Goal: Transaction & Acquisition: Purchase product/service

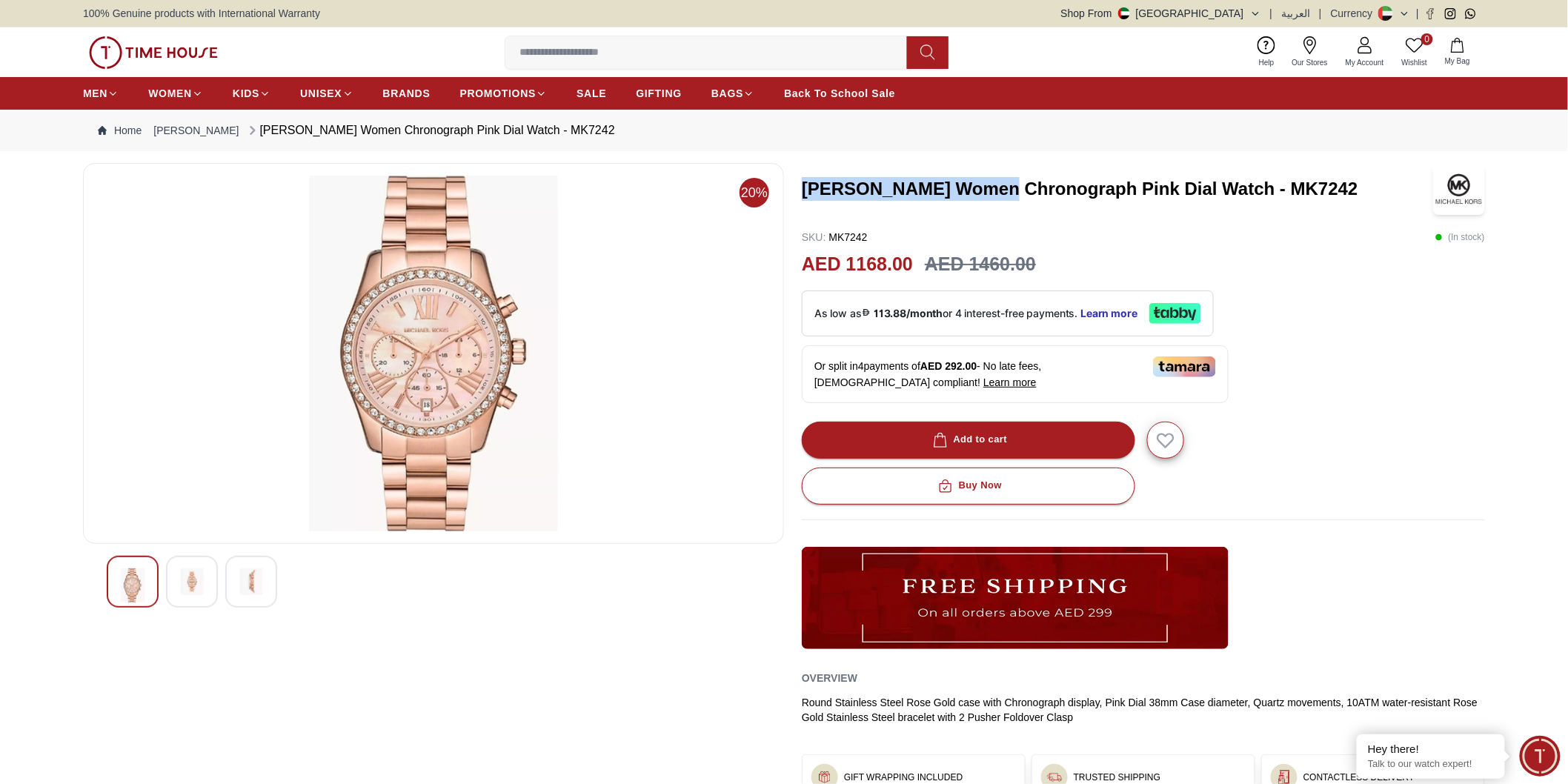
drag, startPoint x: 806, startPoint y: 189, endPoint x: 1024, endPoint y: 195, distance: 218.1
click at [1024, 195] on h3 "[PERSON_NAME] Women Chronograph Pink Dial Watch - MK7242" at bounding box center [1115, 189] width 626 height 24
drag, startPoint x: 1025, startPoint y: 195, endPoint x: 968, endPoint y: 192, distance: 57.1
click at [1022, 197] on h3 "[PERSON_NAME] Women Chronograph Pink Dial Watch - MK7242" at bounding box center [1115, 189] width 626 height 24
drag, startPoint x: 990, startPoint y: 201, endPoint x: 996, endPoint y: 196, distance: 7.8
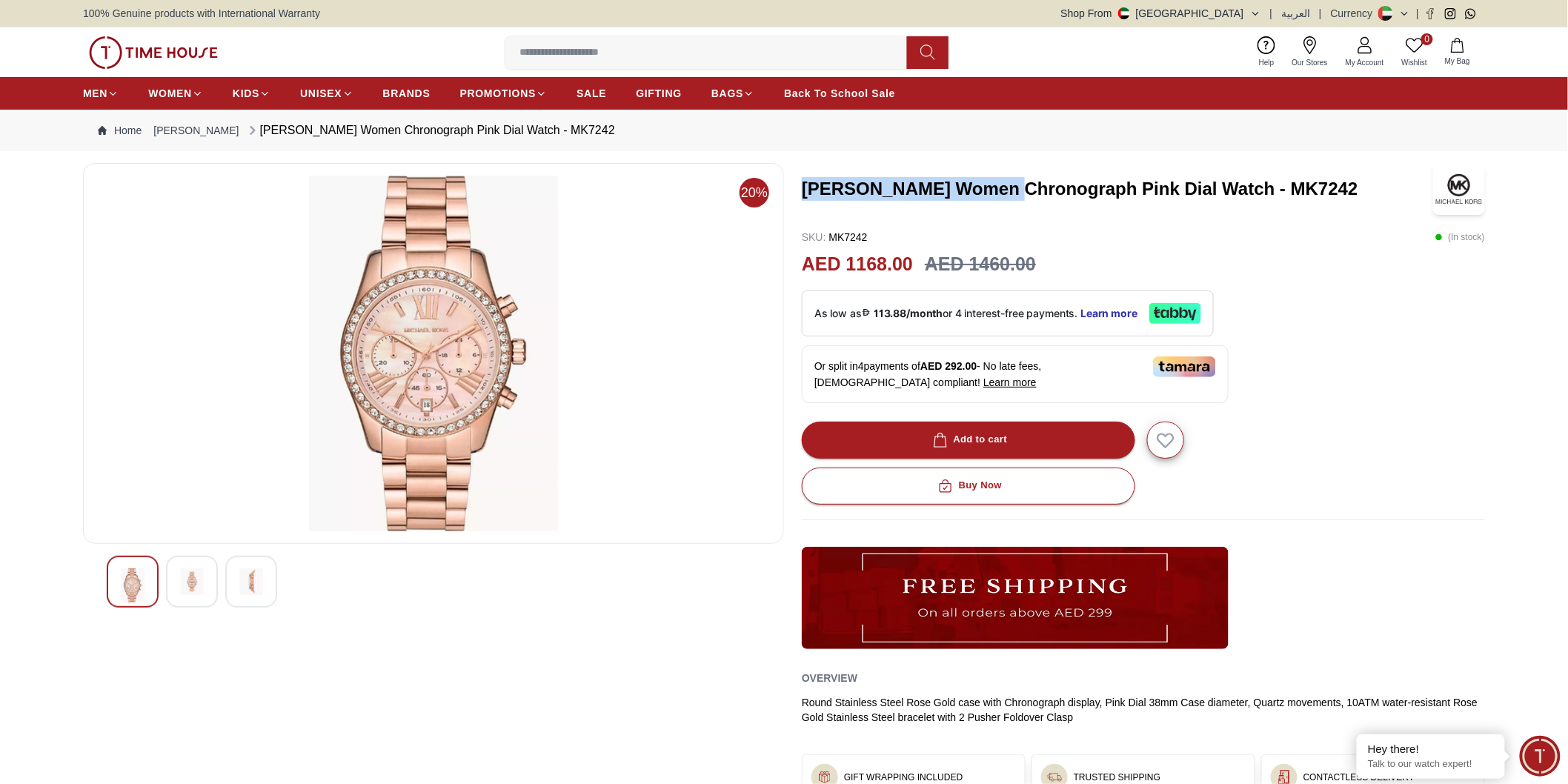
click at [991, 201] on div "[PERSON_NAME] Women Chronograph Pink Dial Watch - MK7242" at bounding box center [1143, 189] width 683 height 52
click at [1008, 188] on h3 "[PERSON_NAME] Women Chronograph Pink Dial Watch - MK7242" at bounding box center [1115, 189] width 626 height 24
drag, startPoint x: 1008, startPoint y: 188, endPoint x: 834, endPoint y: 179, distance: 174.2
click at [834, 179] on h3 "[PERSON_NAME] Women Chronograph Pink Dial Watch - MK7242" at bounding box center [1115, 189] width 626 height 24
click at [549, 48] on input at bounding box center [712, 53] width 414 height 30
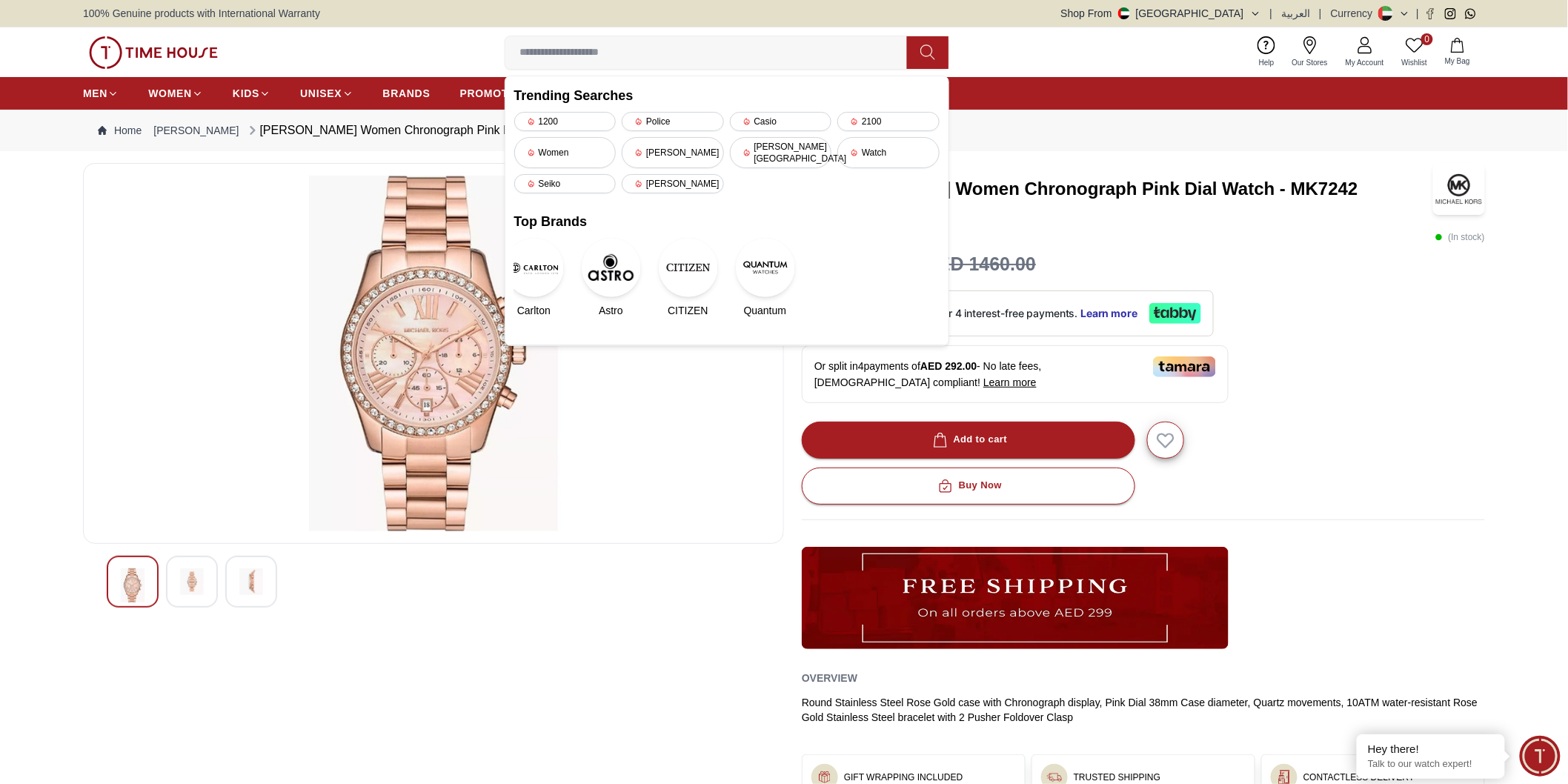
paste input "**********"
type input "**********"
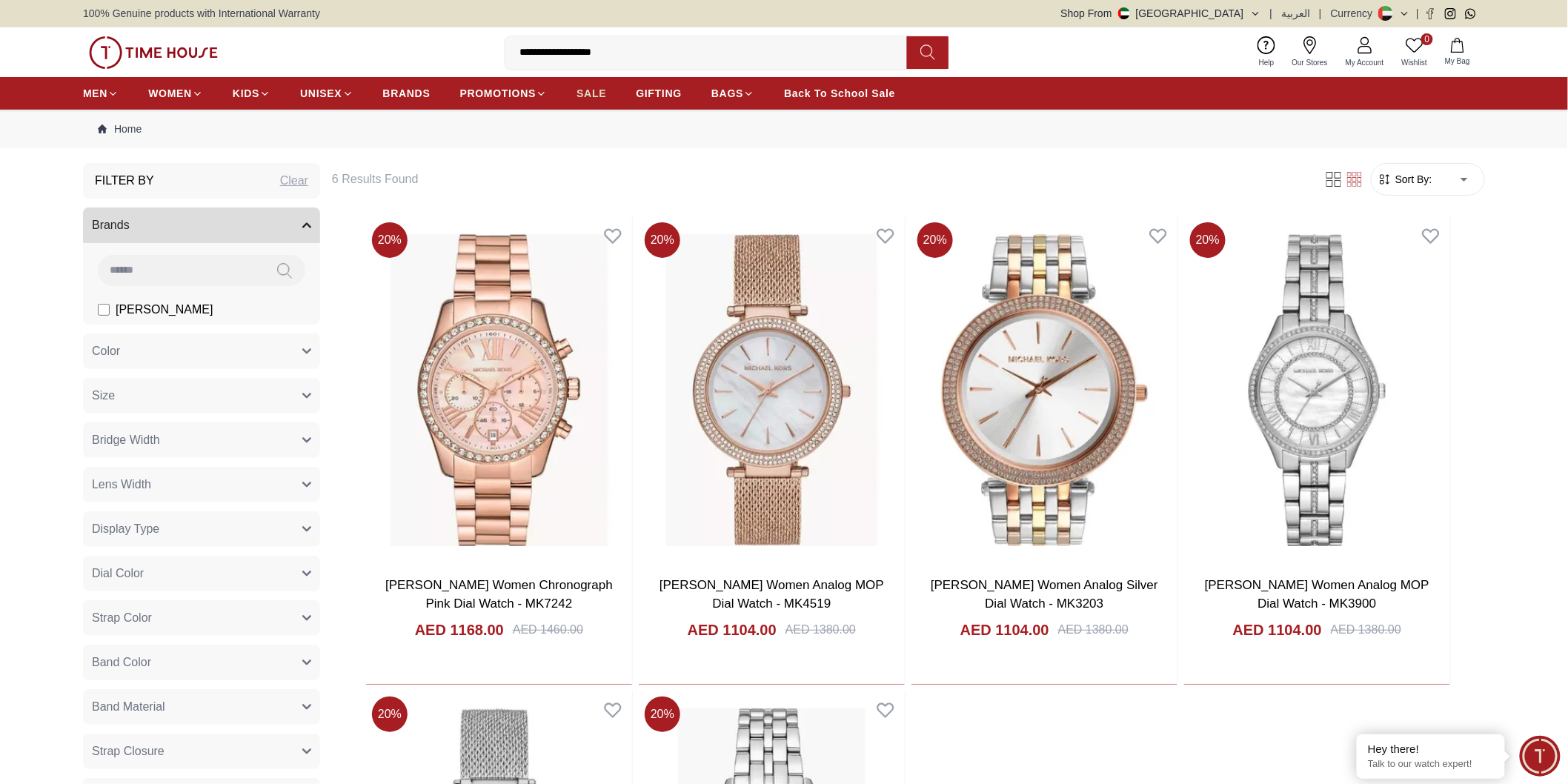
click at [593, 98] on span "SALE" at bounding box center [592, 93] width 30 height 15
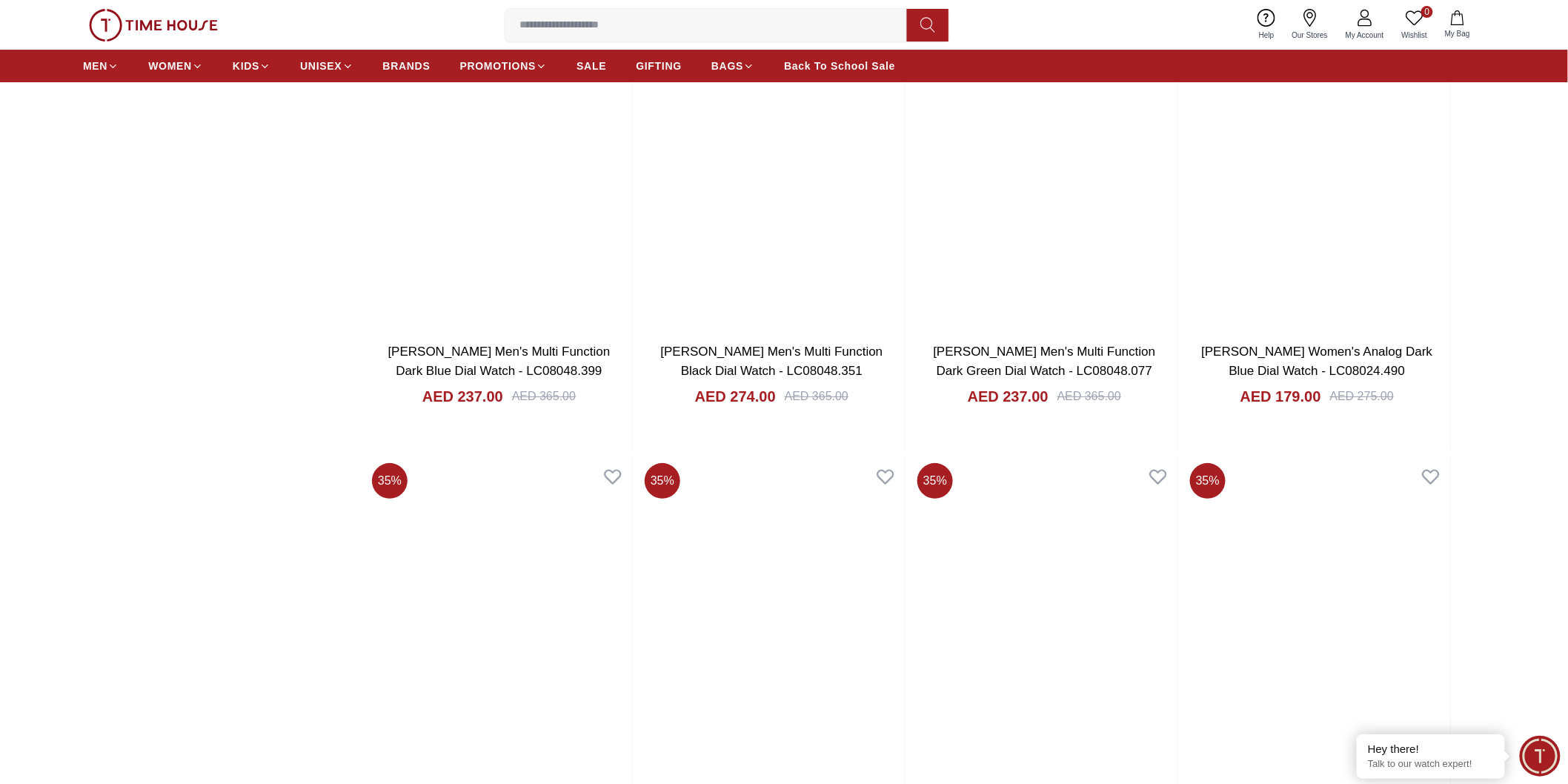
scroll to position [2306, 0]
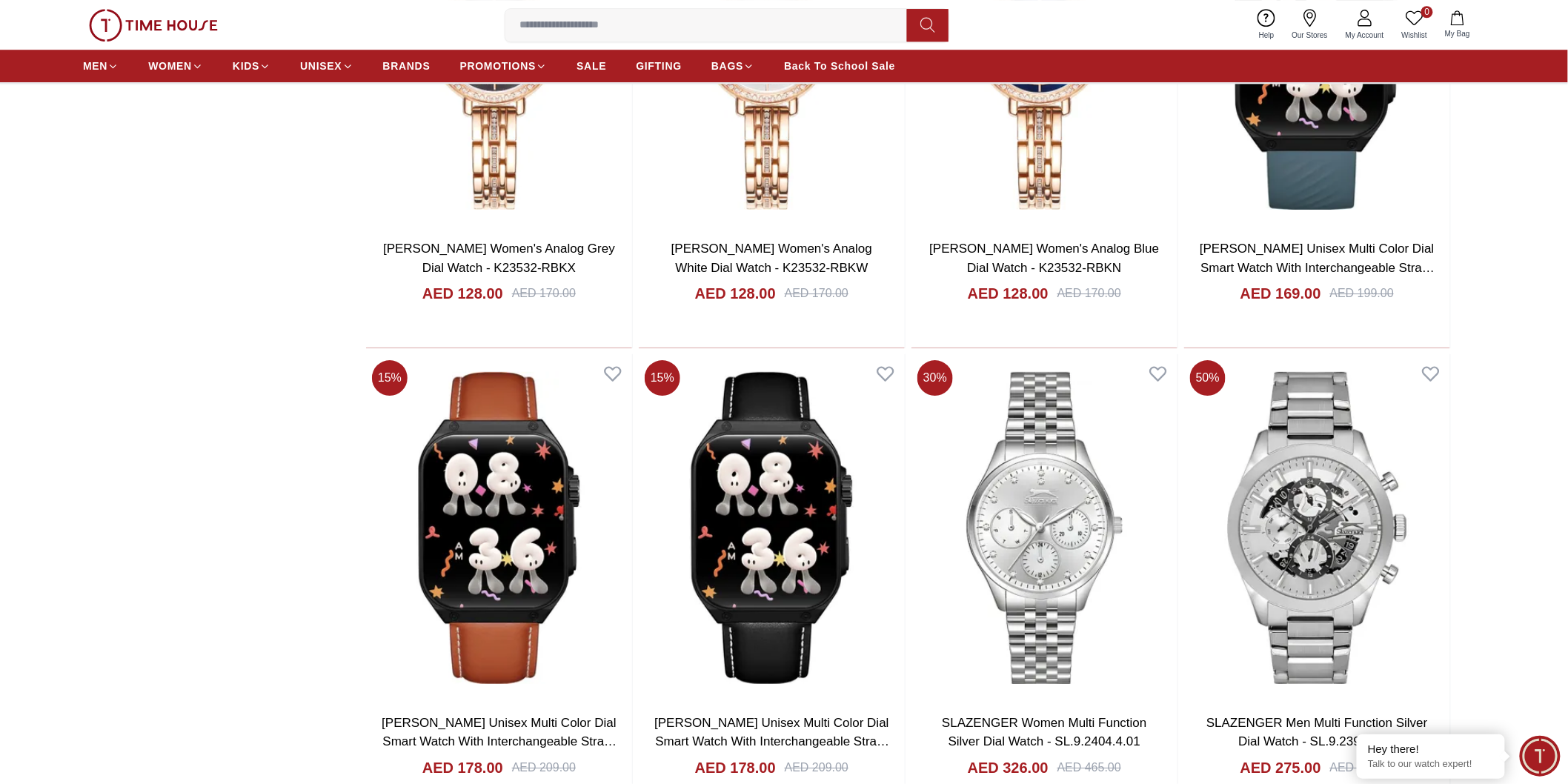
scroll to position [4035, 0]
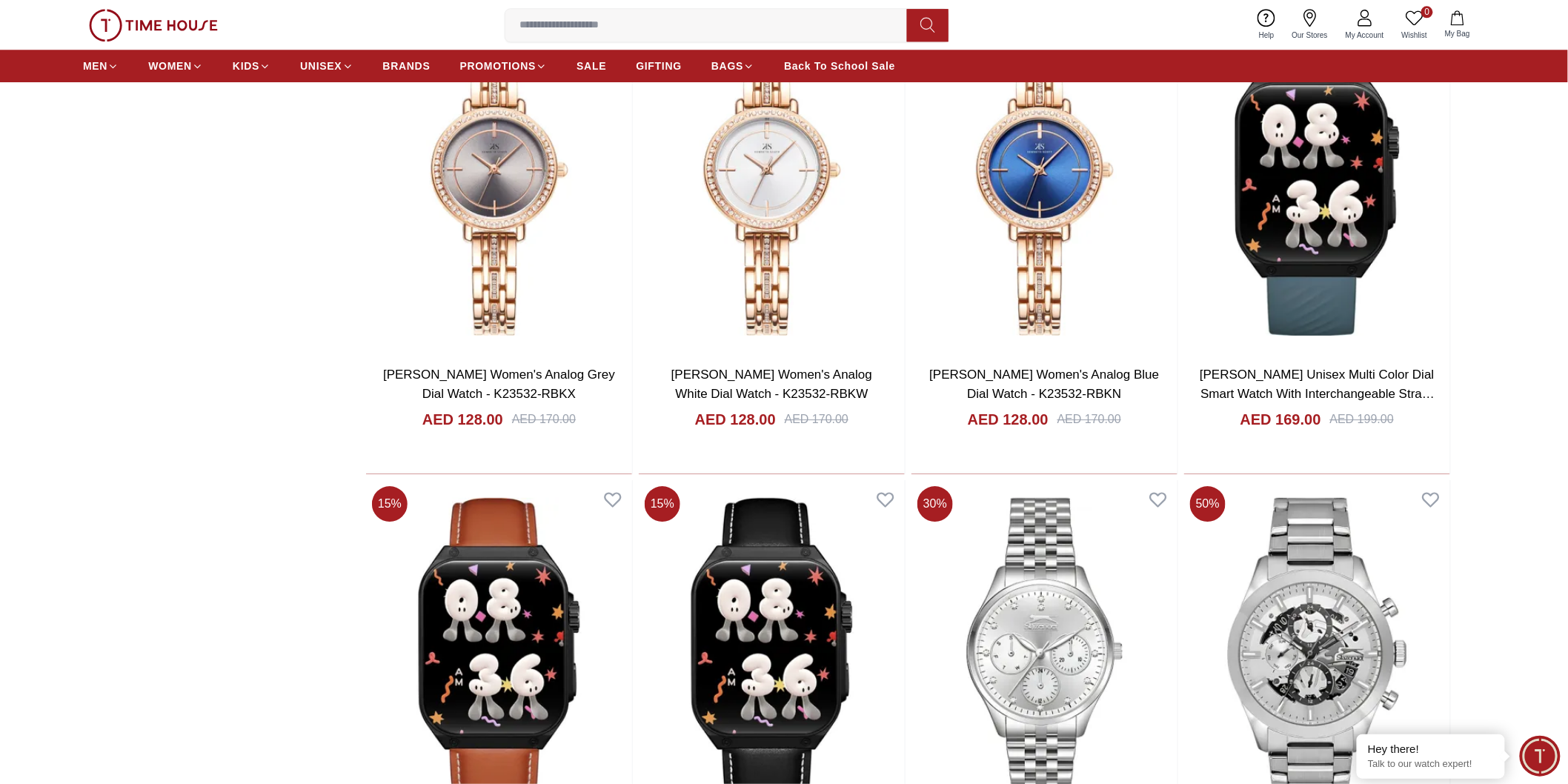
click at [655, 19] on input at bounding box center [712, 25] width 414 height 30
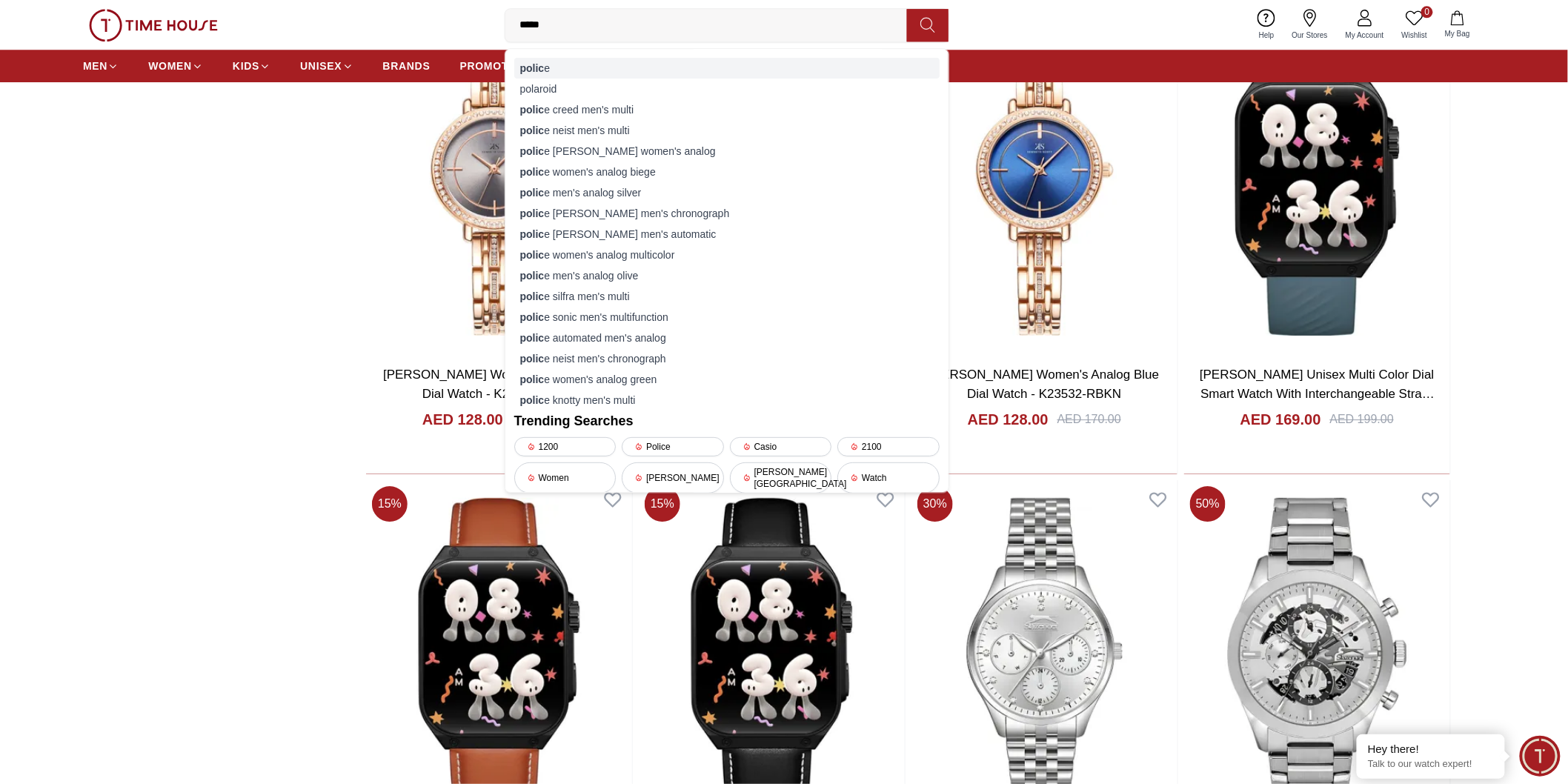
type input "*****"
click at [556, 58] on div "polic e" at bounding box center [727, 69] width 426 height 21
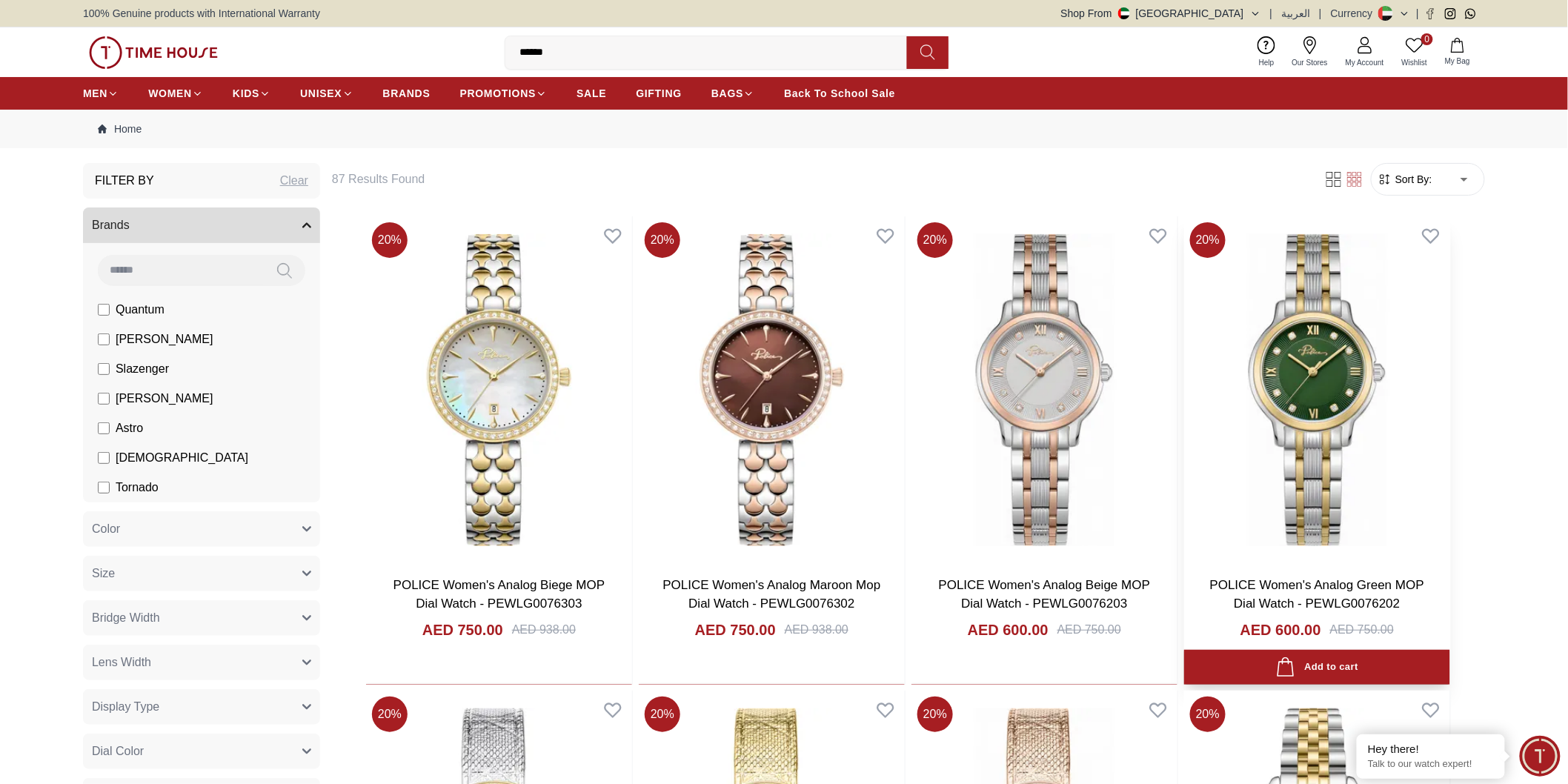
scroll to position [82, 0]
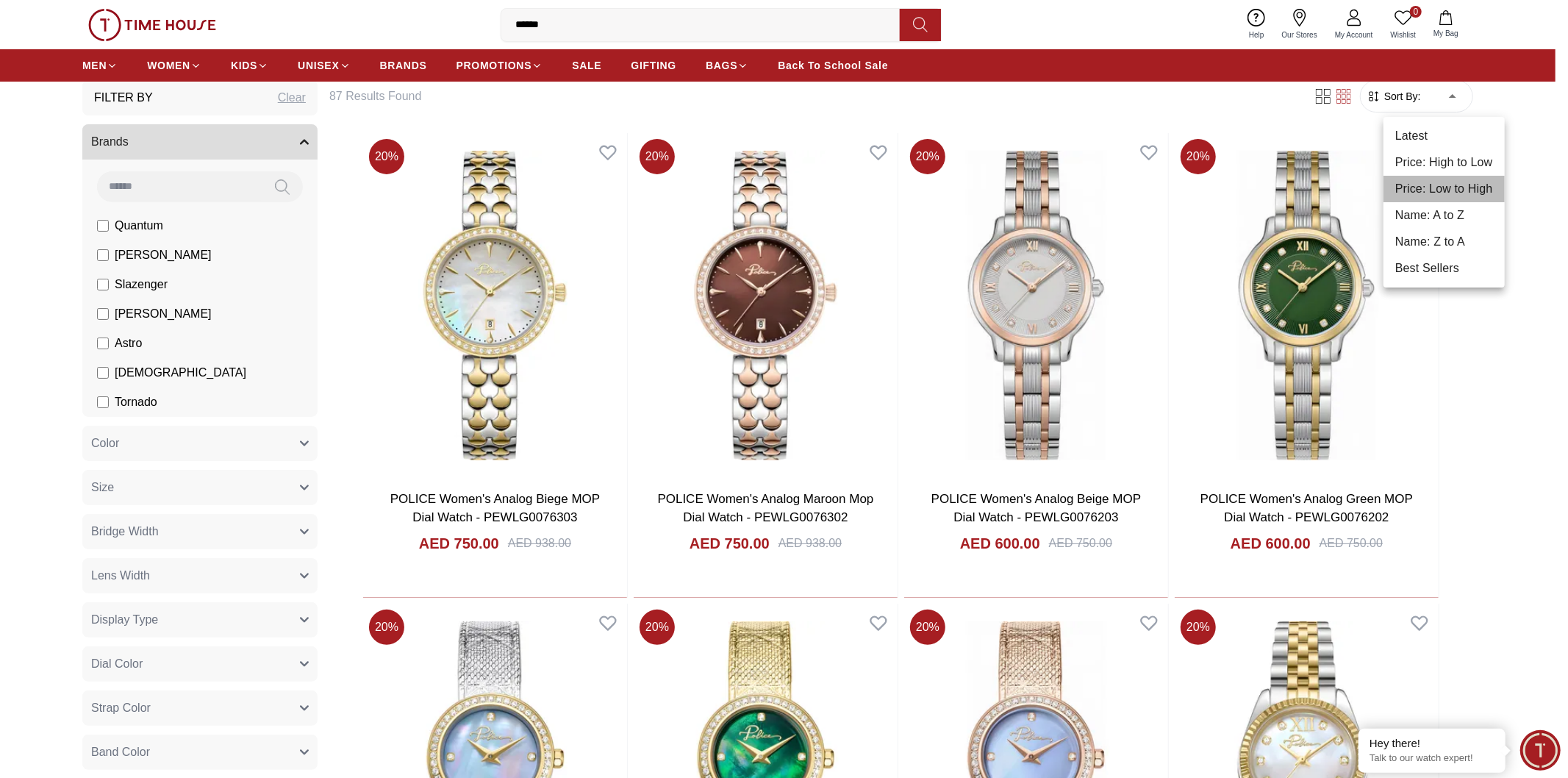
click at [1442, 190] on li "Price: Low to High" at bounding box center [1445, 189] width 121 height 27
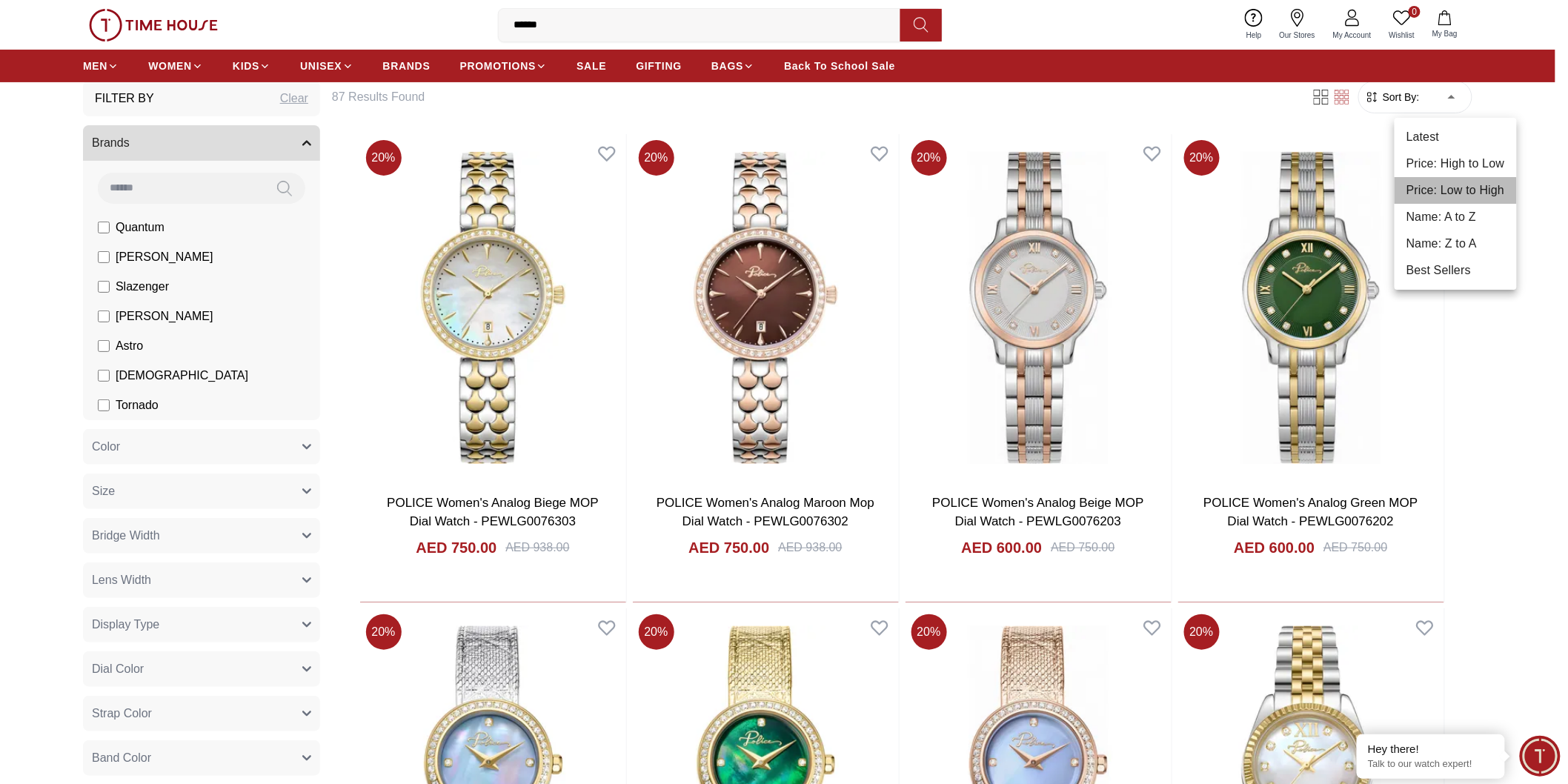
type input "*"
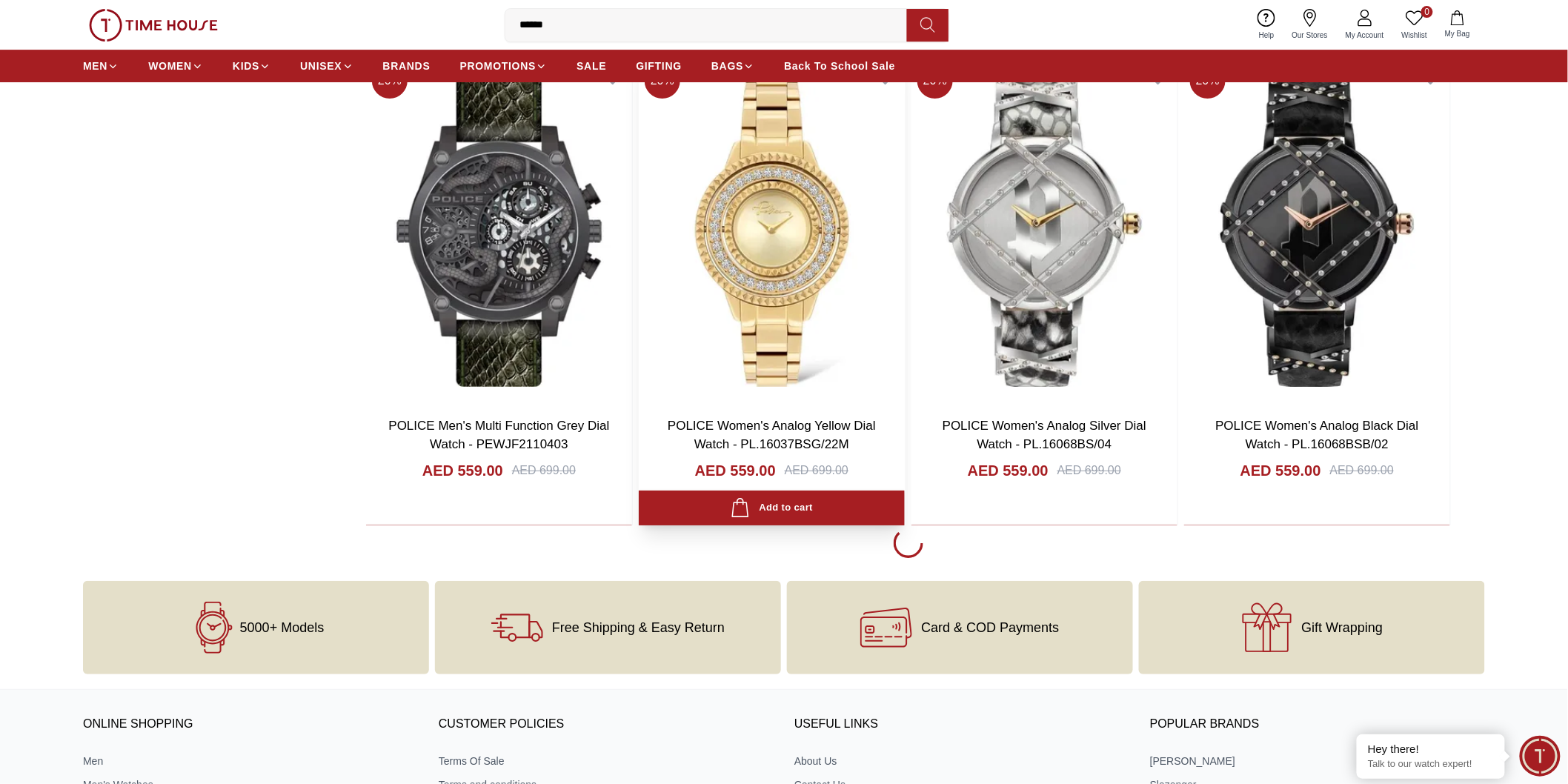
scroll to position [2058, 0]
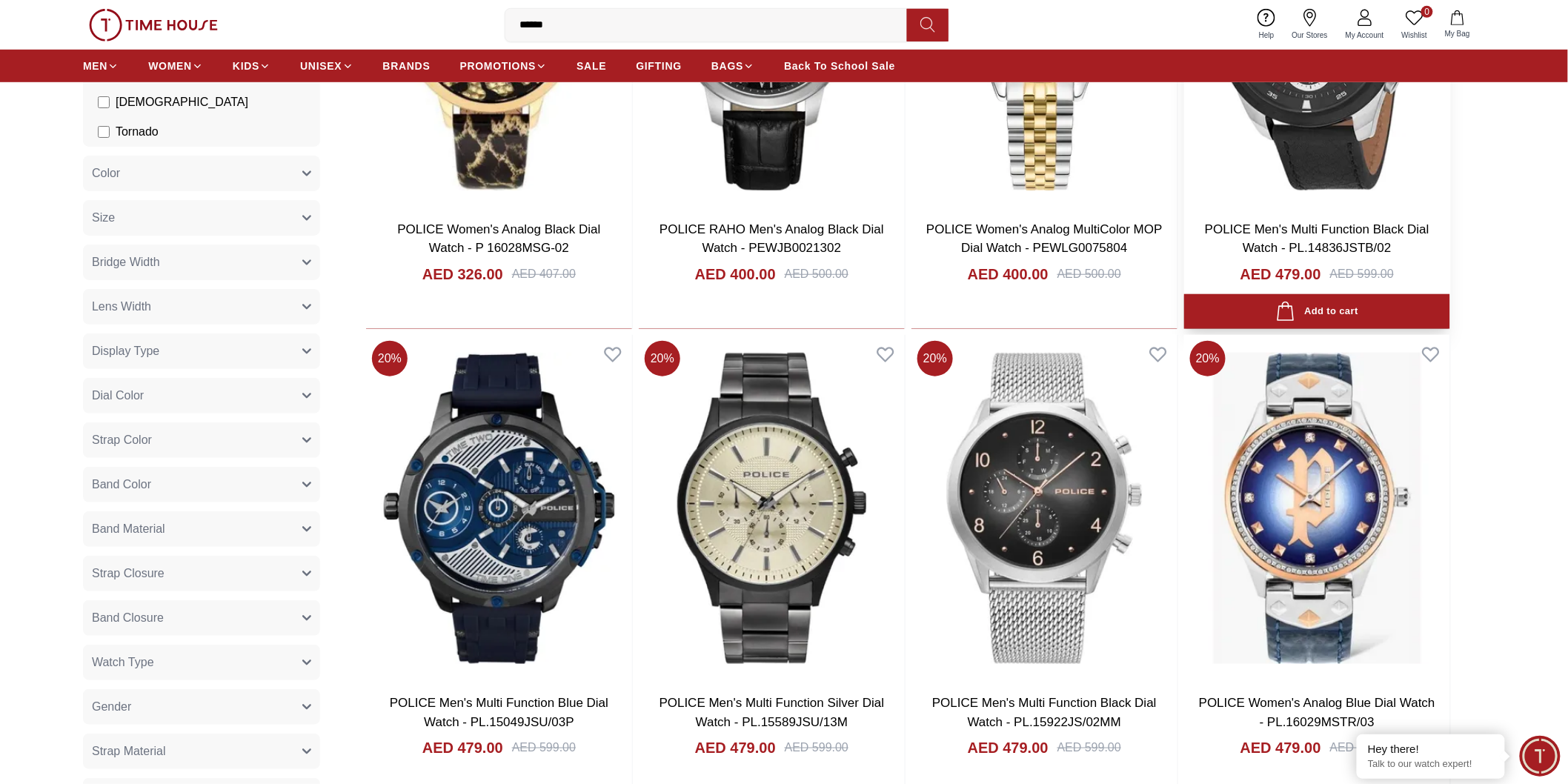
scroll to position [493, 0]
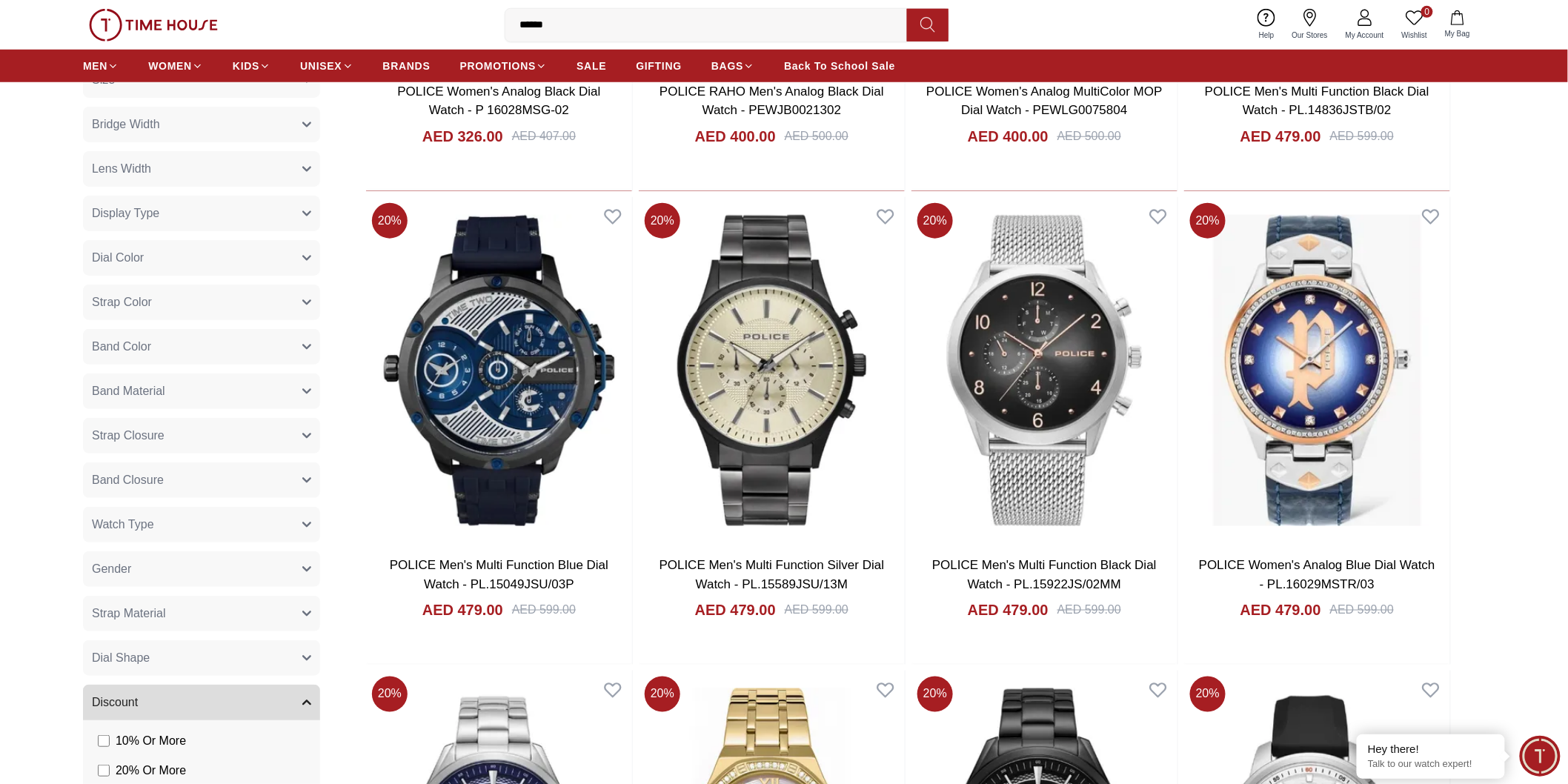
drag, startPoint x: 660, startPoint y: 22, endPoint x: 437, endPoint y: 19, distance: 223.0
click at [437, 19] on div "0 Wishlist My Bag ****** police polaroid police creed men's multi police neist …" at bounding box center [783, 25] width 1402 height 50
type input "********"
click at [929, 31] on icon at bounding box center [928, 25] width 15 height 17
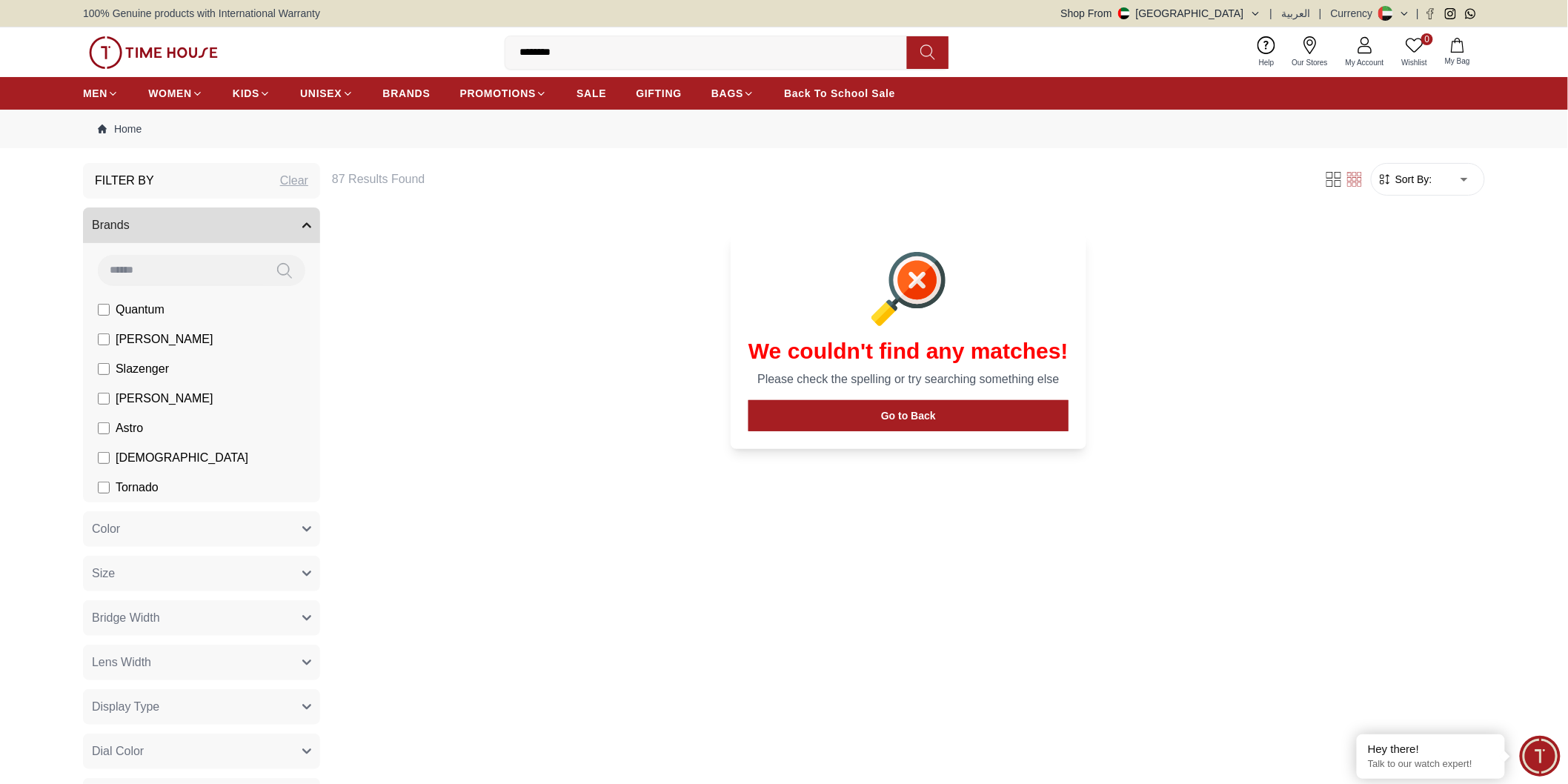
click at [603, 94] on span "SALE" at bounding box center [592, 93] width 30 height 15
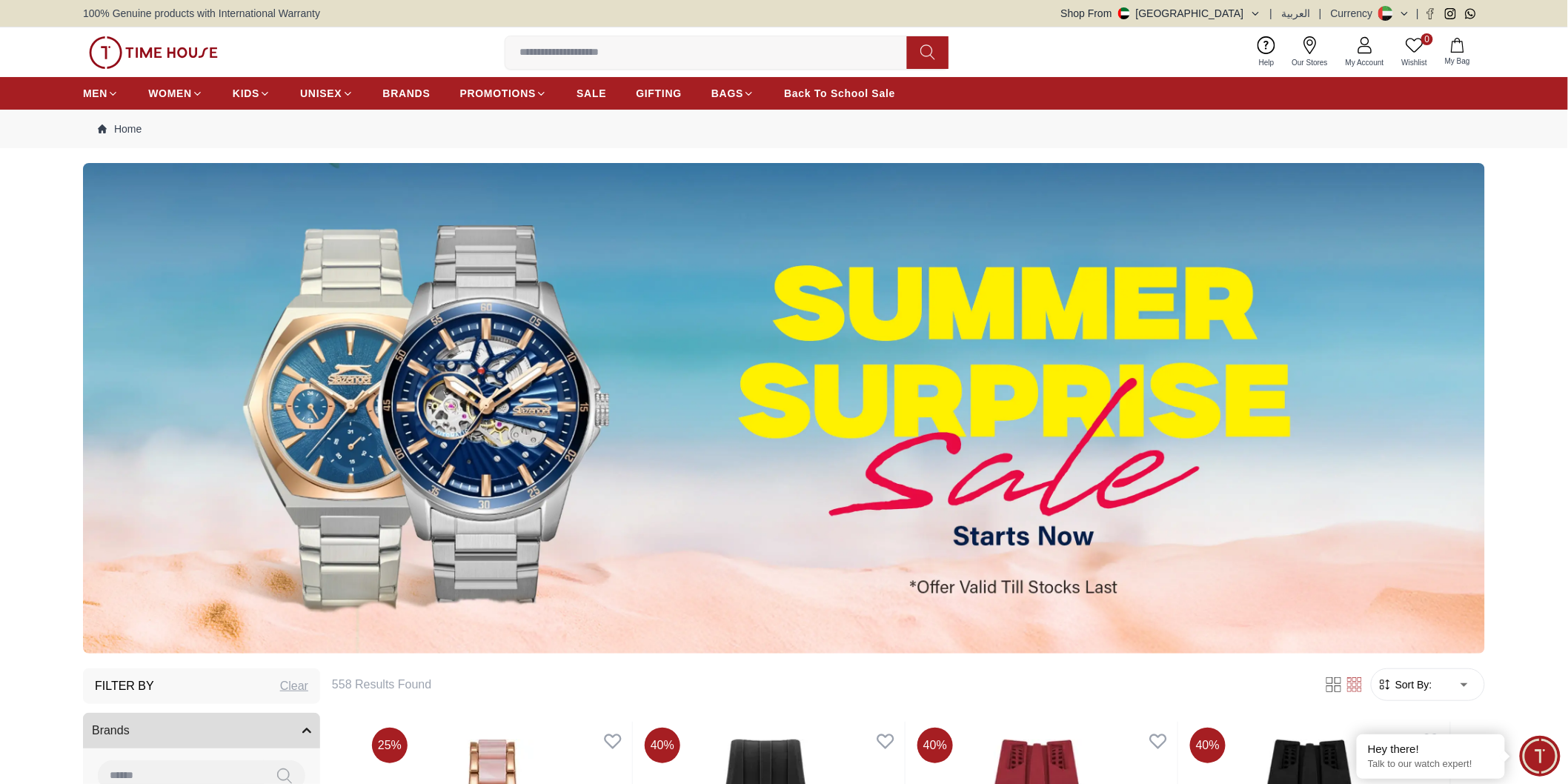
scroll to position [247, 0]
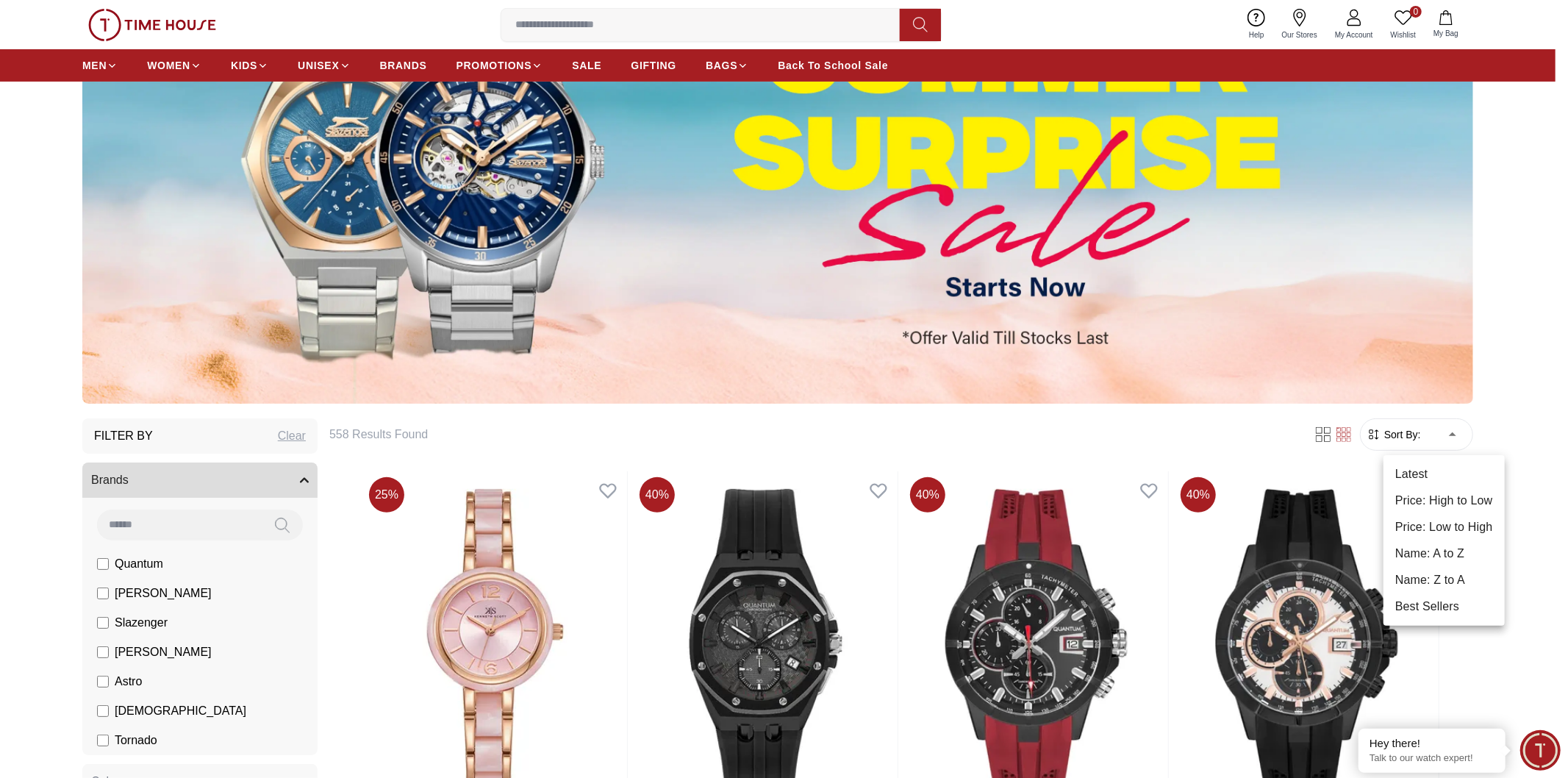
click at [1445, 528] on li "Price: Low to High" at bounding box center [1445, 527] width 121 height 27
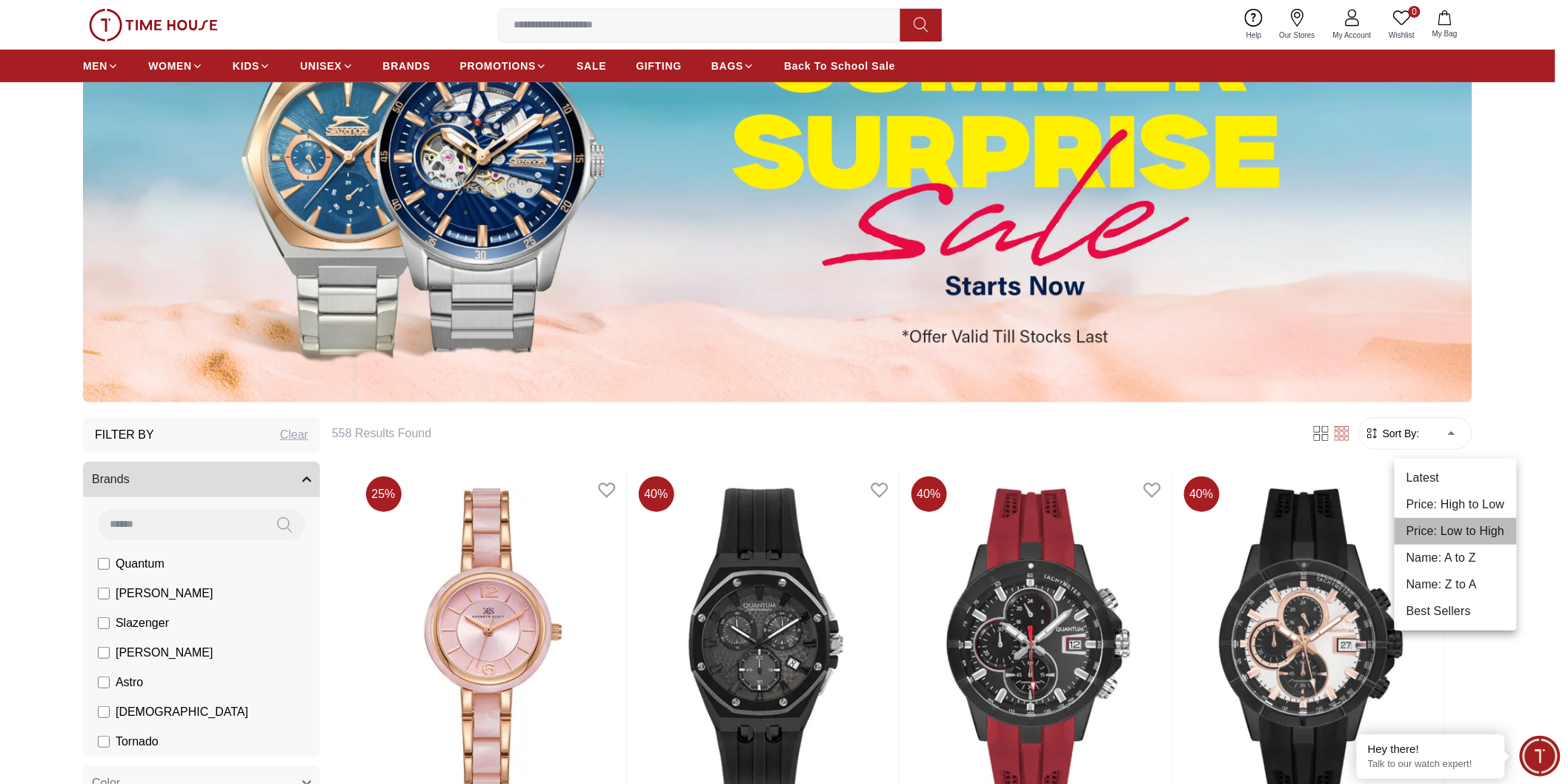
type input "*"
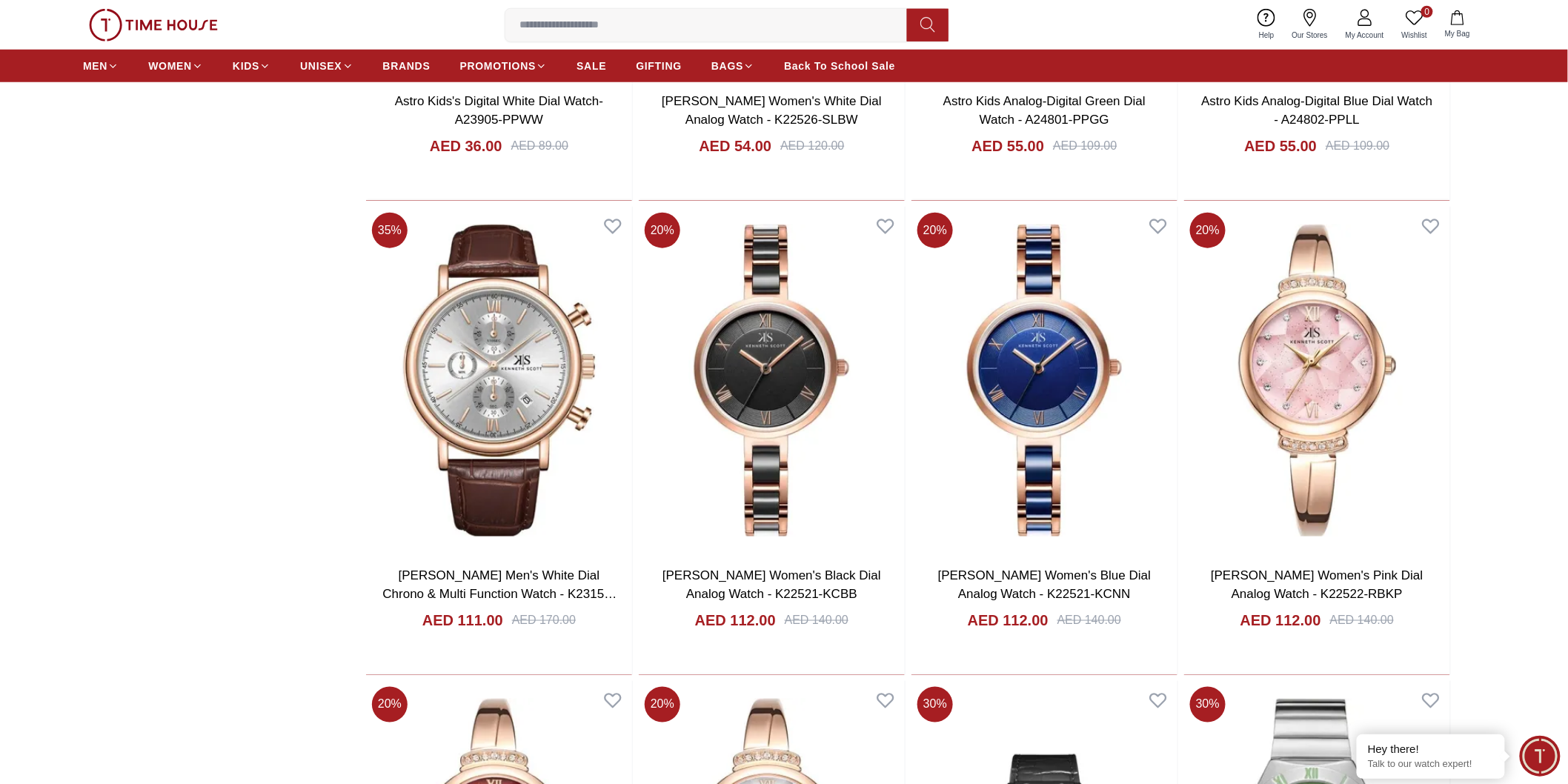
scroll to position [3047, 0]
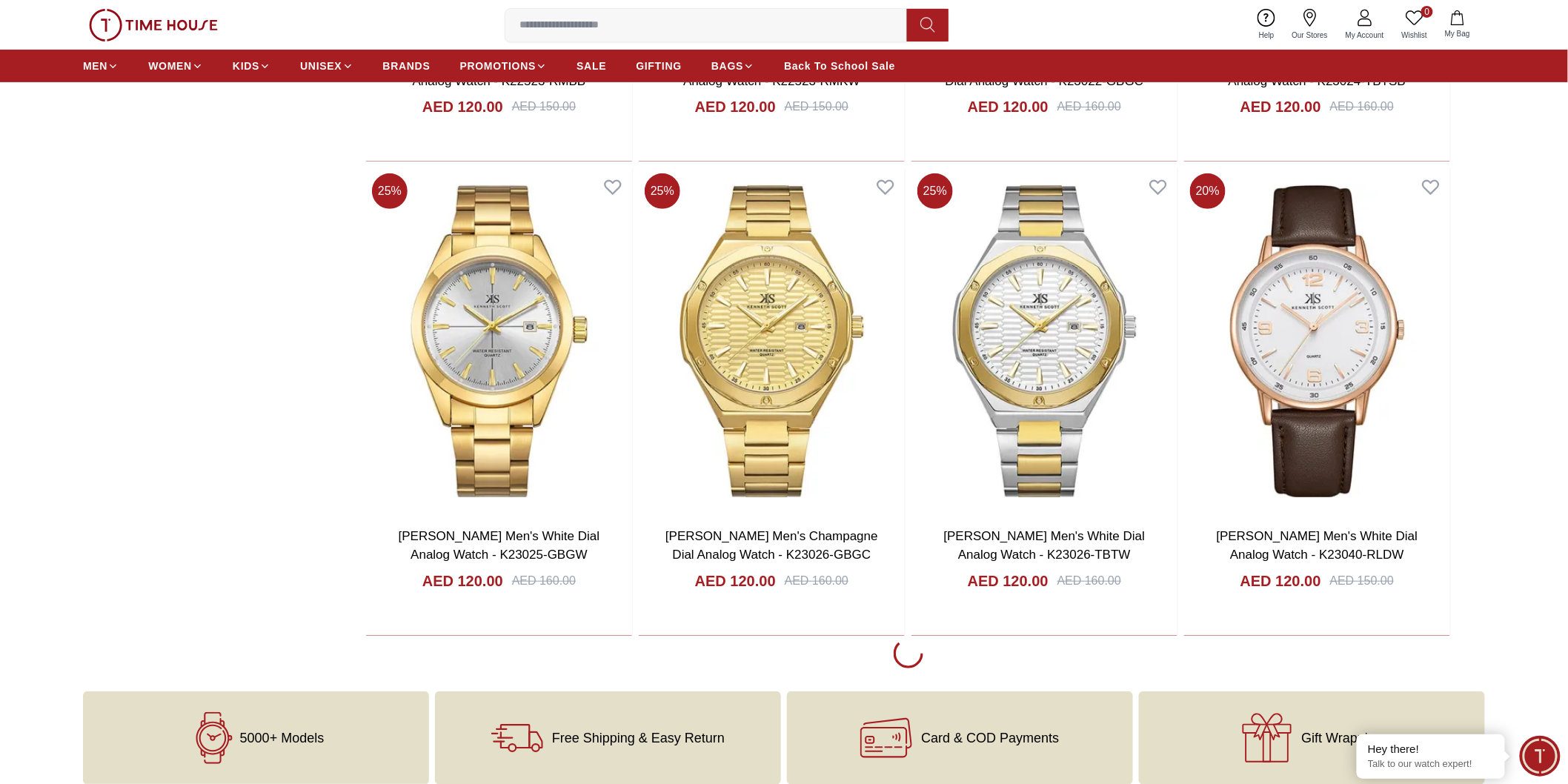
scroll to position [7575, 0]
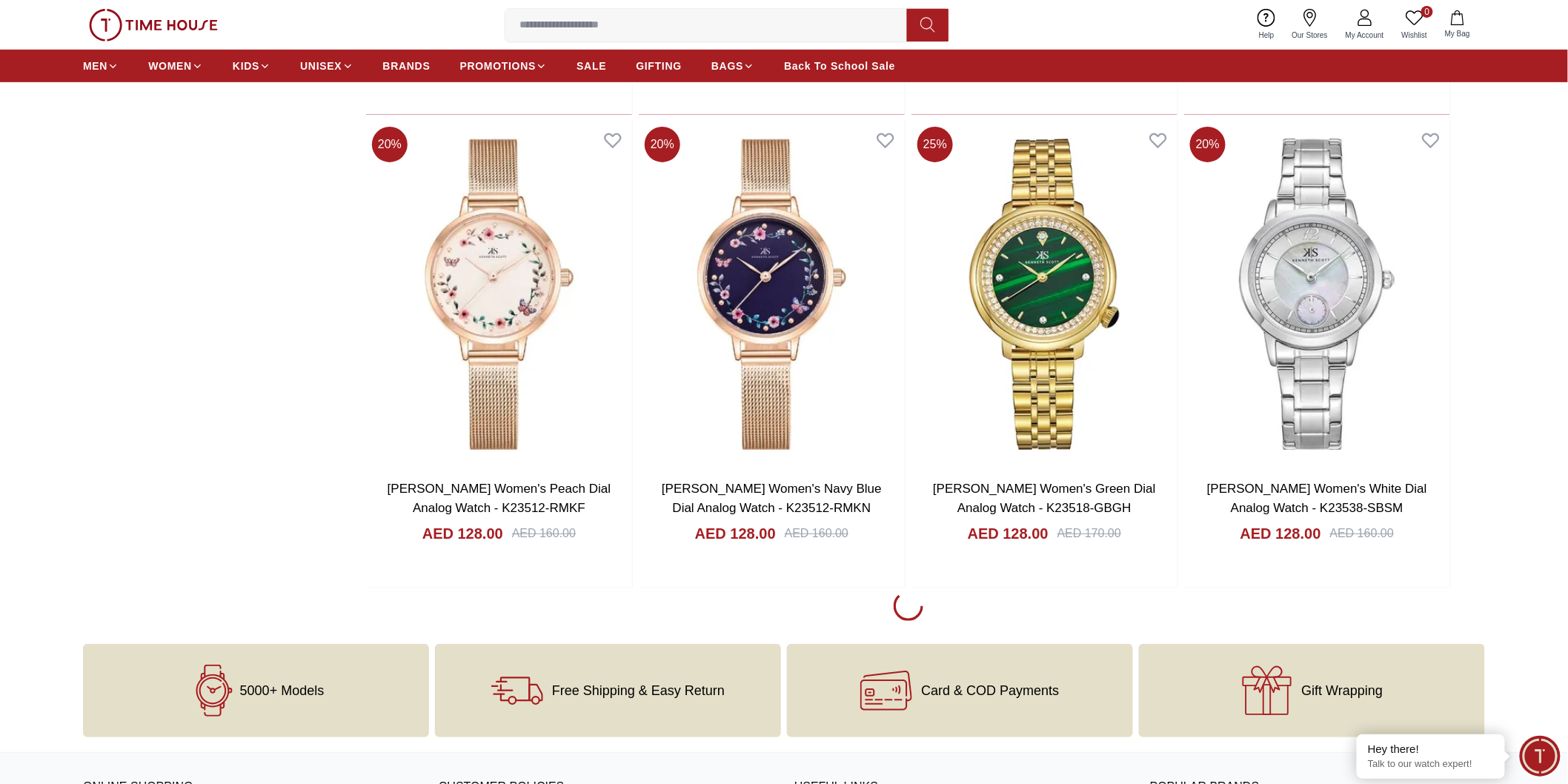
scroll to position [12022, 0]
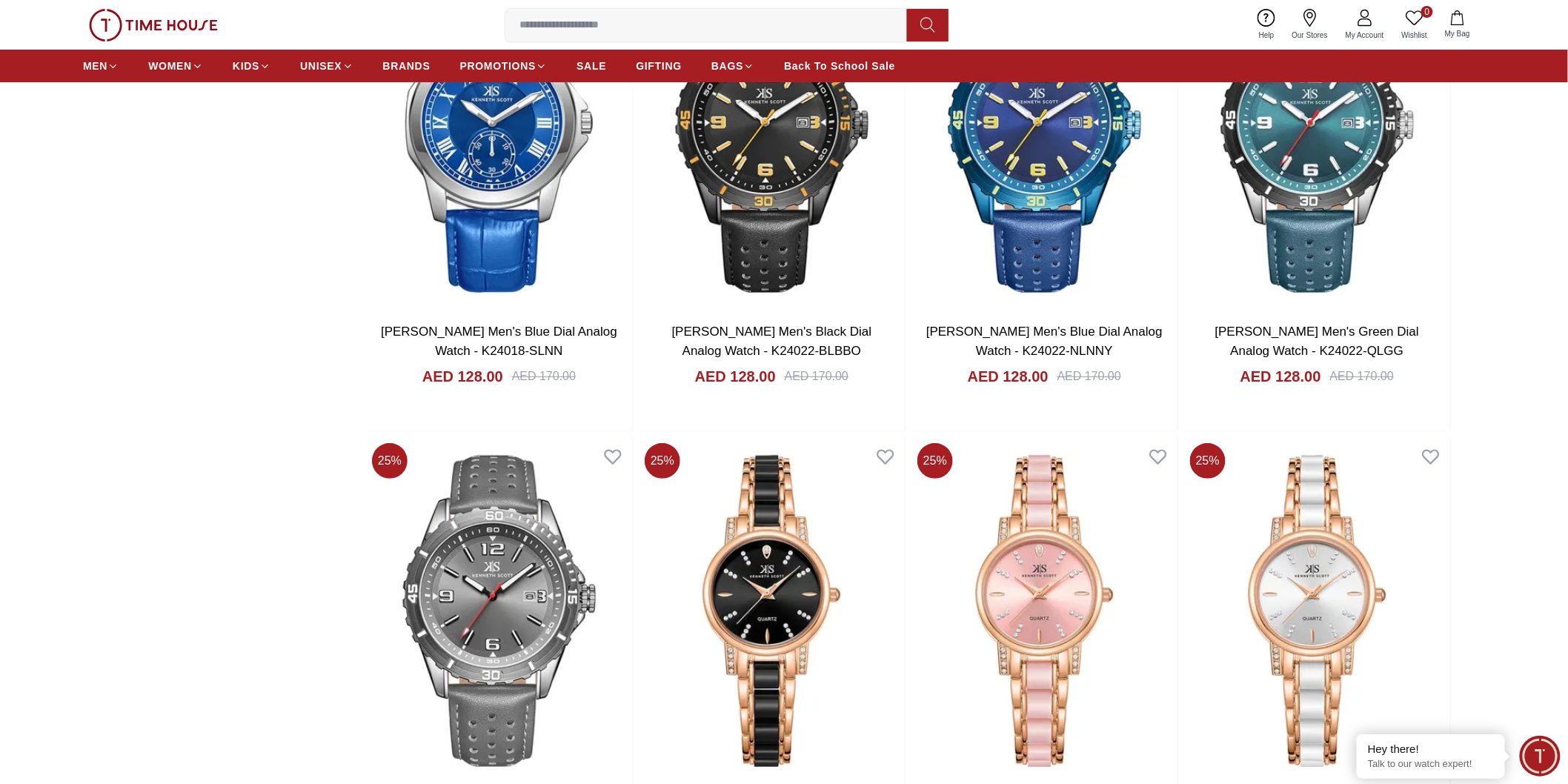
scroll to position [14245, 0]
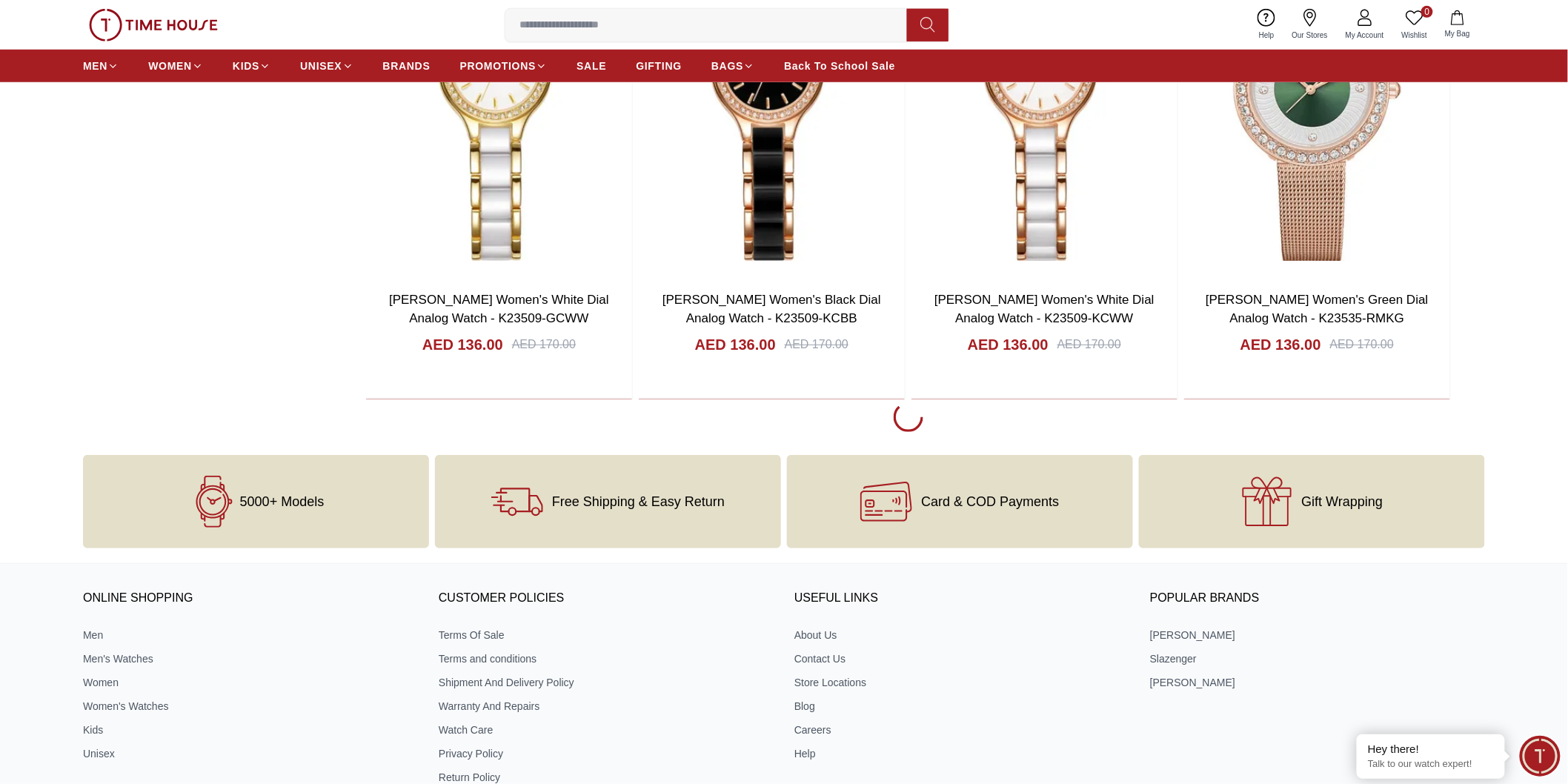
scroll to position [17166, 0]
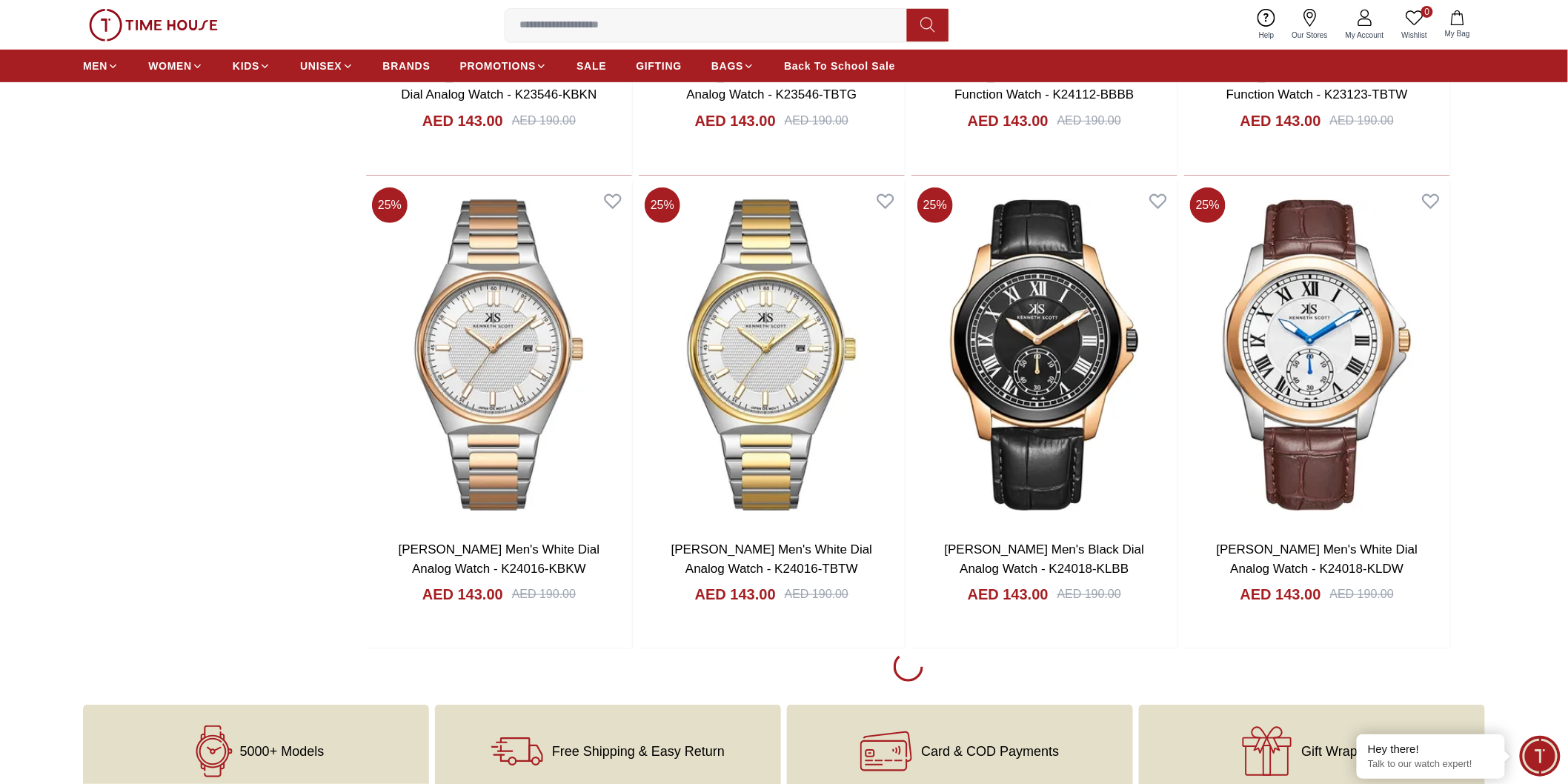
scroll to position [19225, 0]
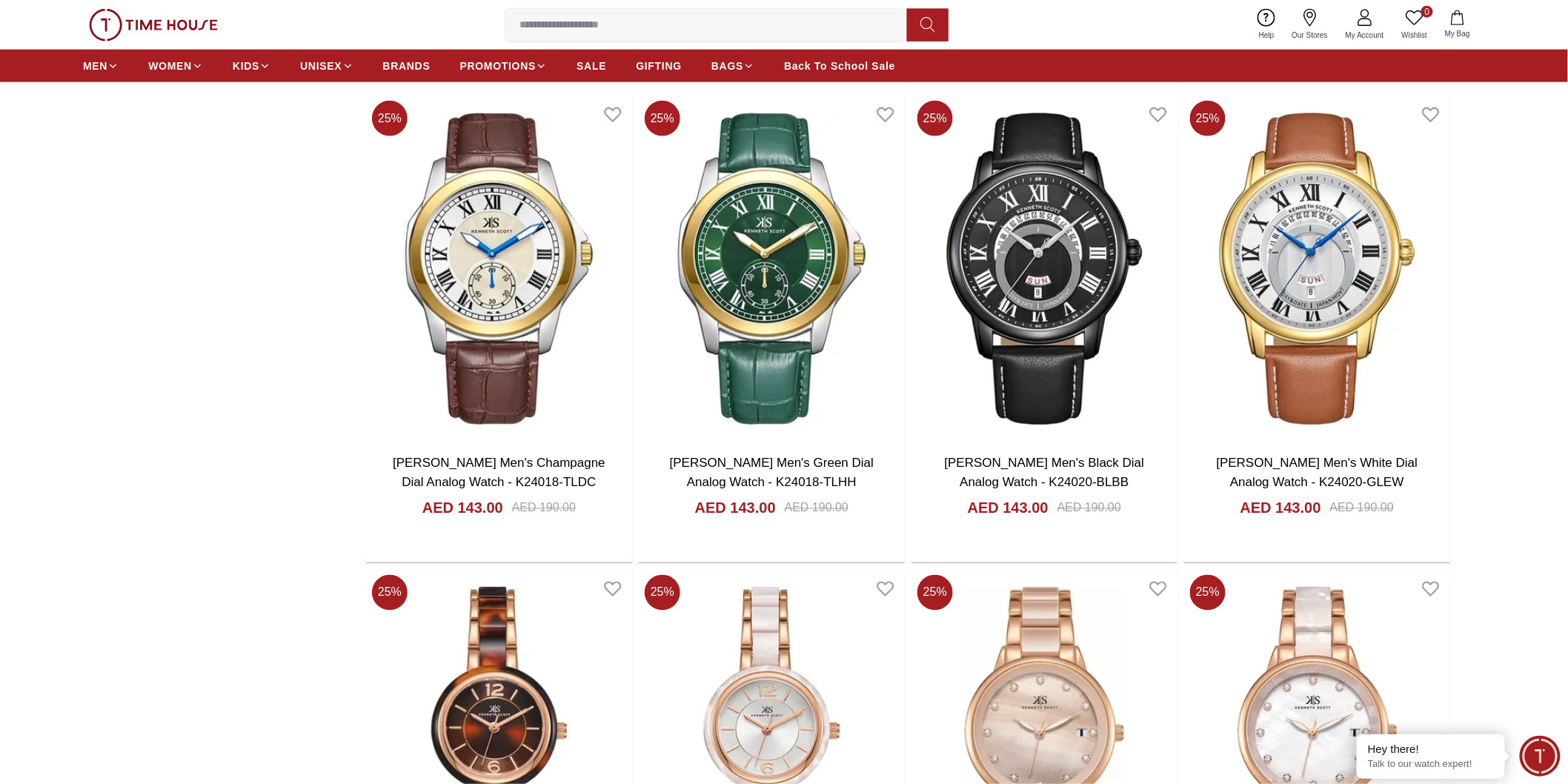
scroll to position [19637, 0]
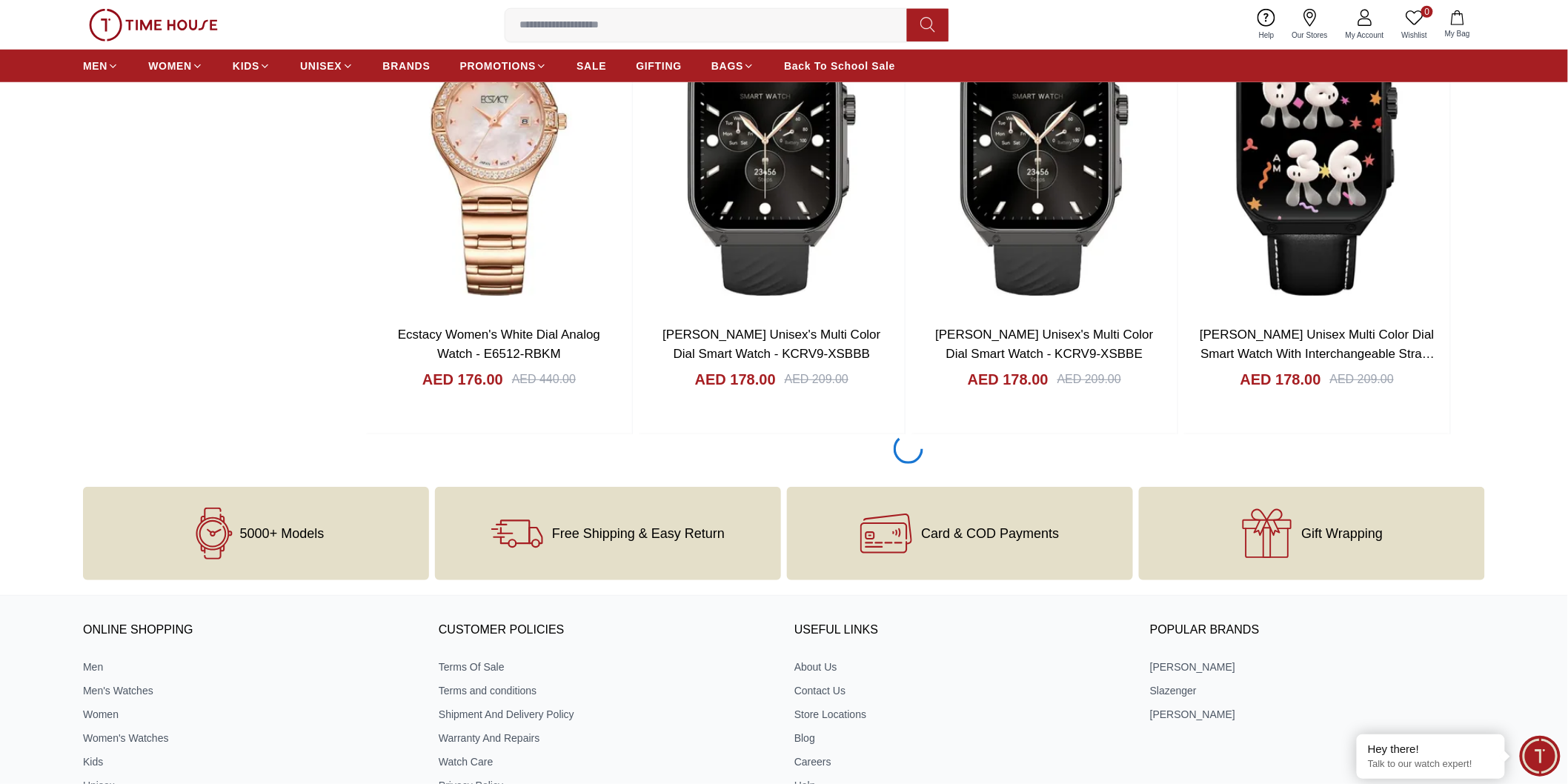
scroll to position [26596, 0]
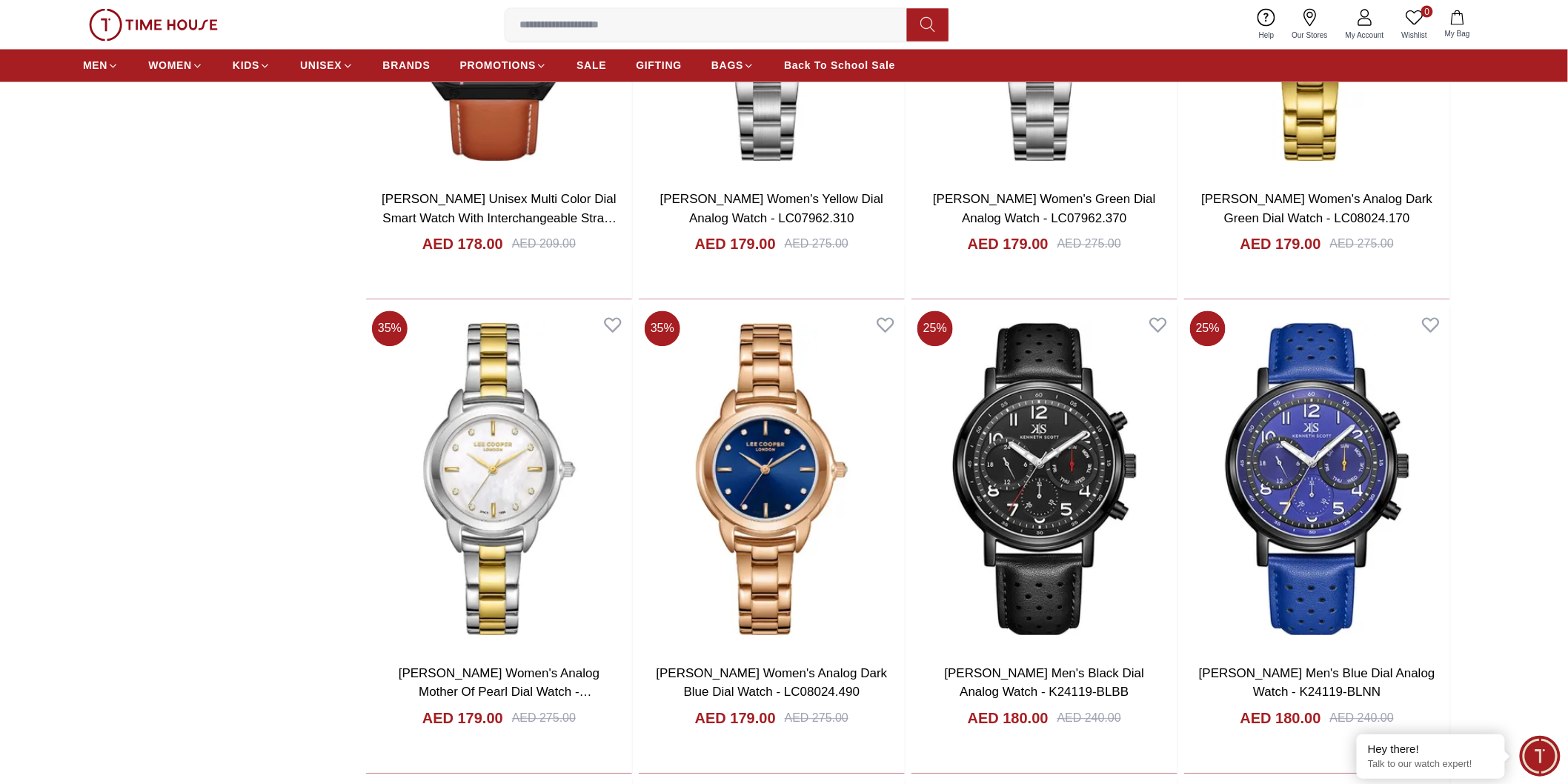
scroll to position [27172, 0]
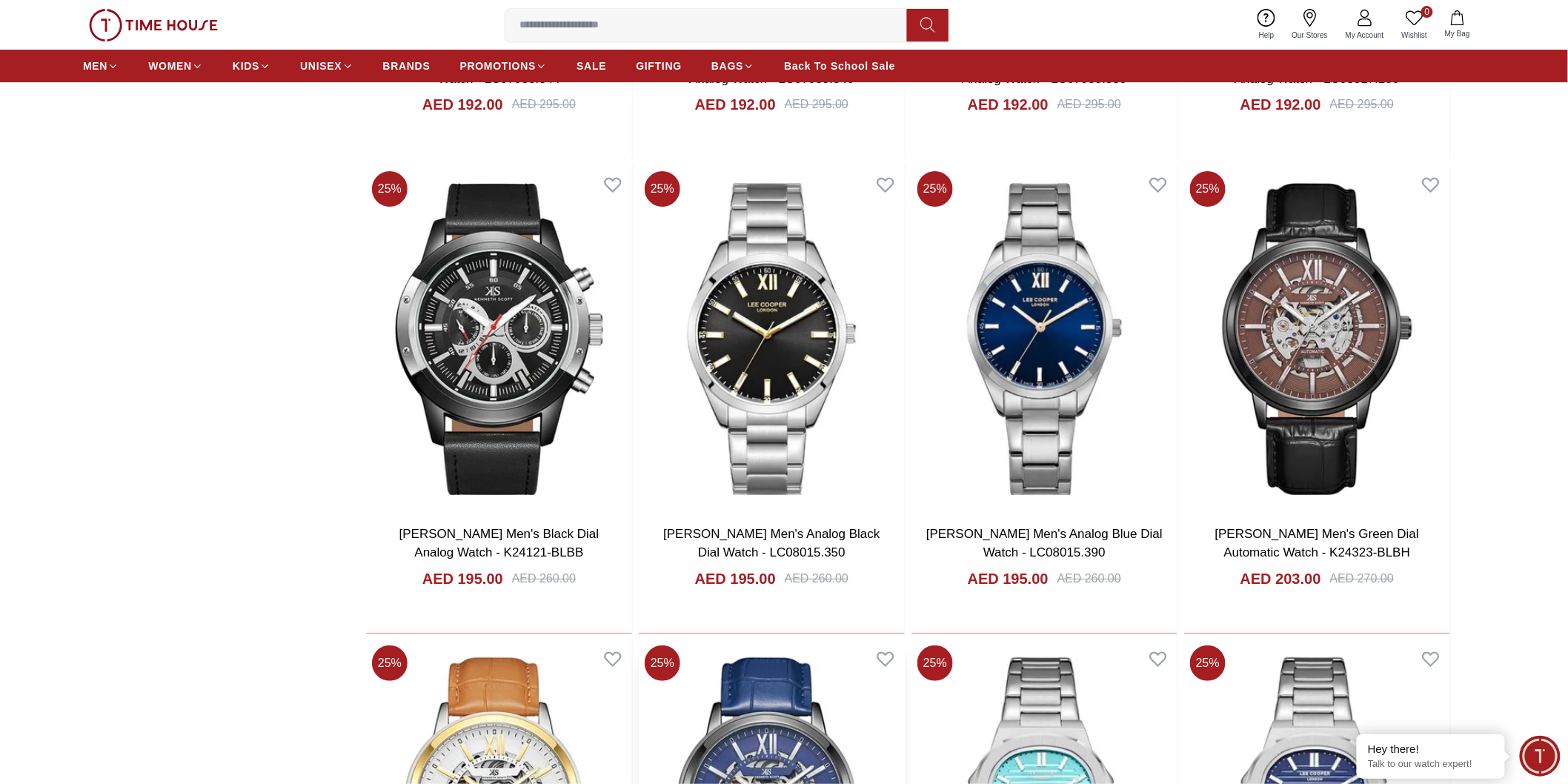
scroll to position [30879, 0]
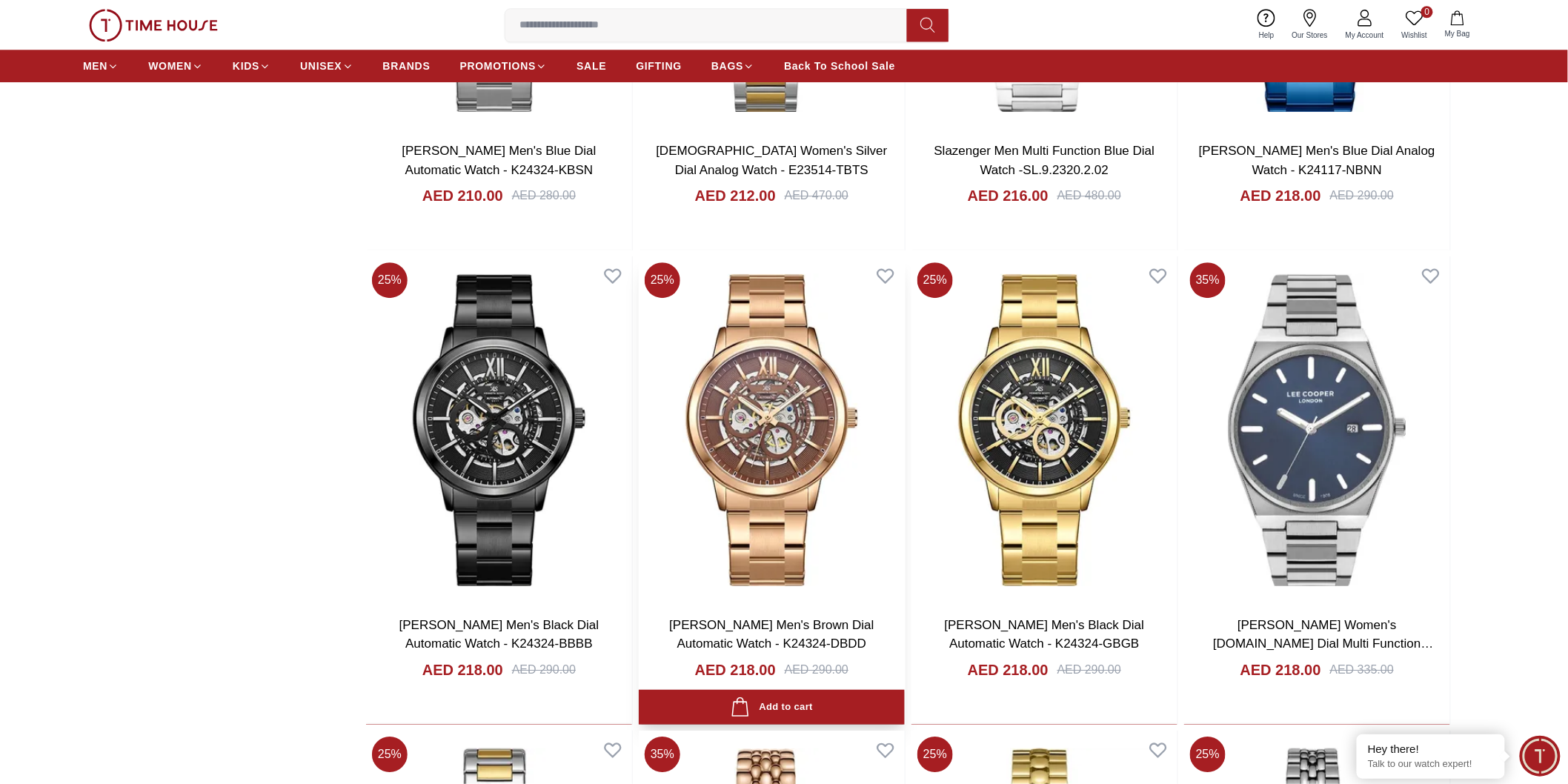
scroll to position [32278, 0]
